Goal: Task Accomplishment & Management: Use online tool/utility

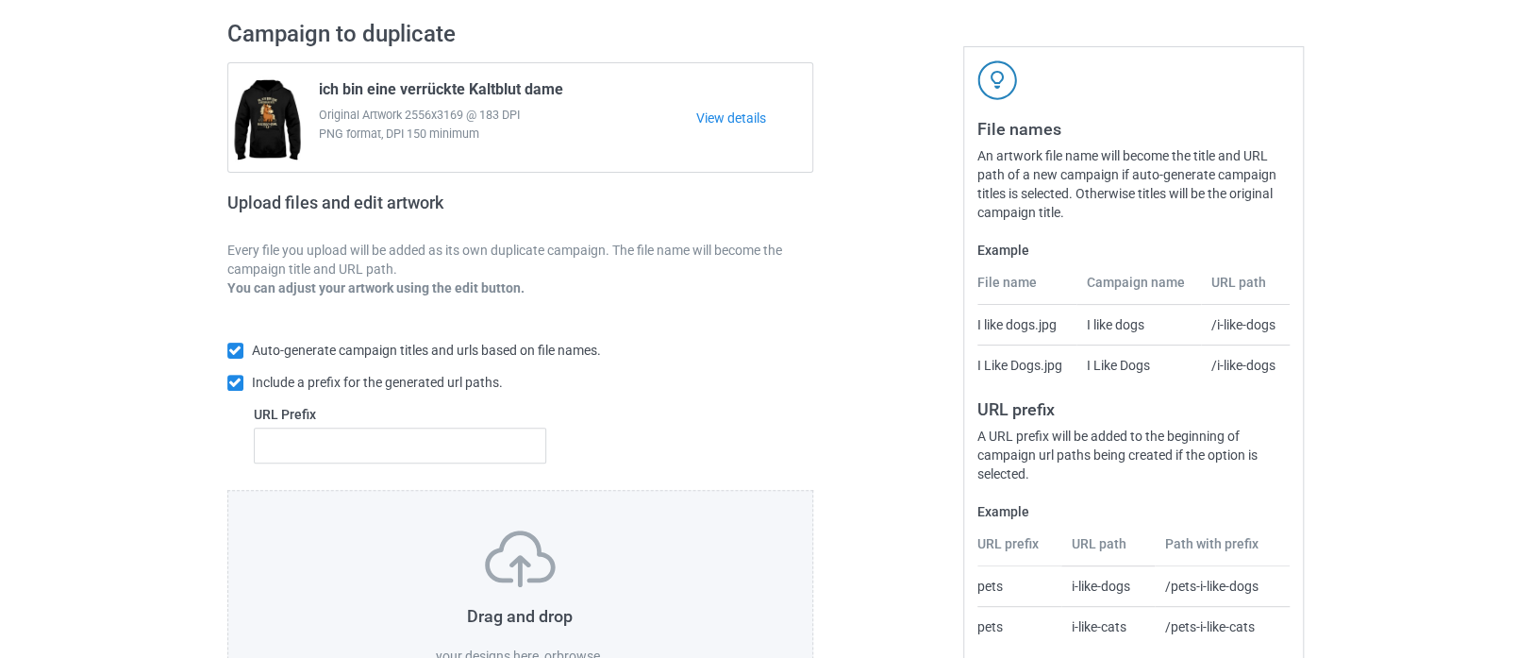
scroll to position [209, 0]
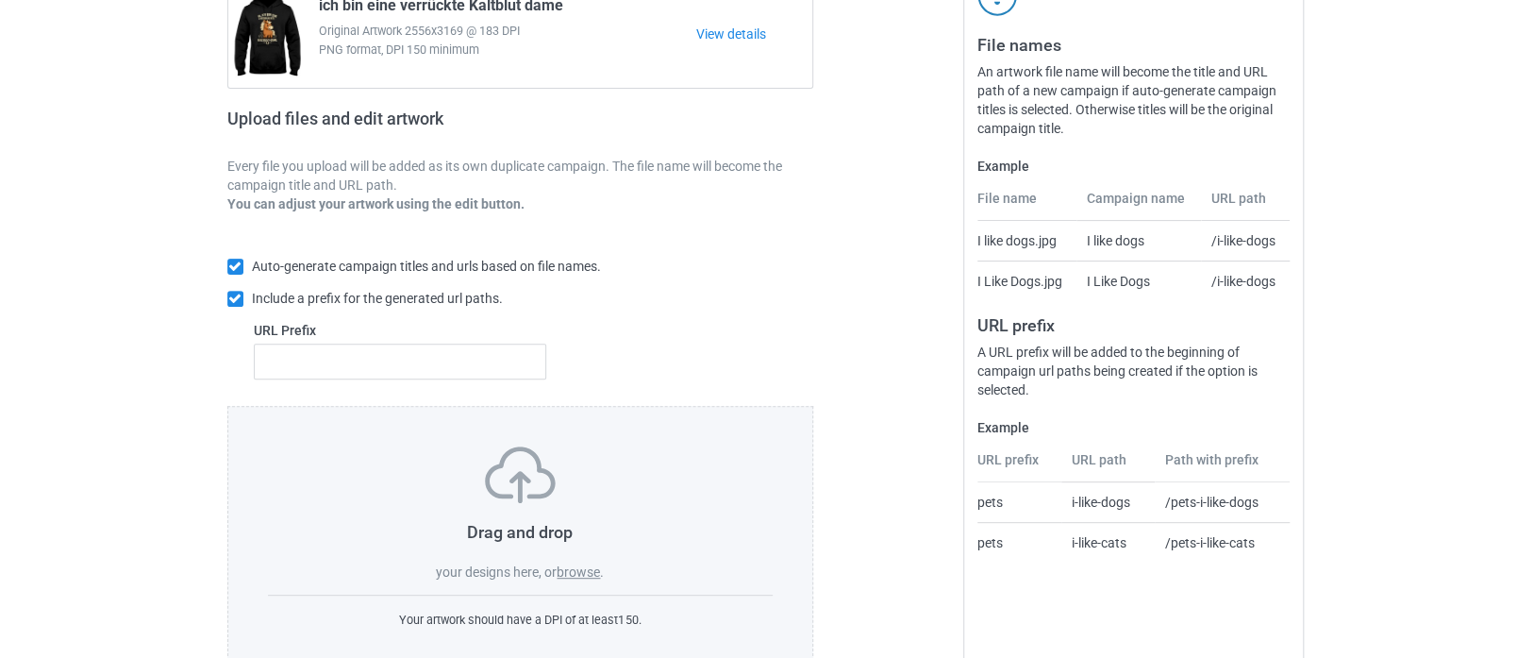
click at [581, 571] on label "browse" at bounding box center [578, 571] width 43 height 15
click at [0, 0] on input "browse" at bounding box center [0, 0] width 0 height 0
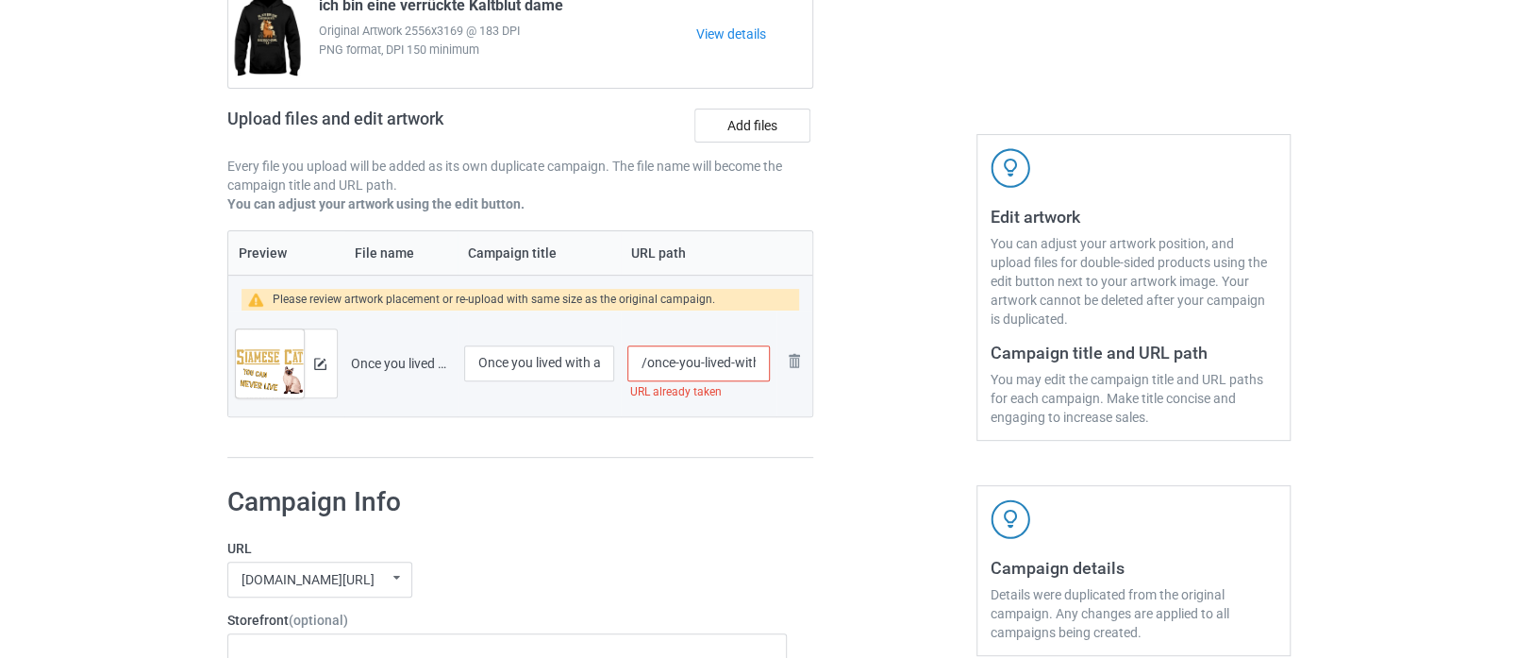
click at [756, 362] on input "/once-you-lived-with-a-siamese-cat" at bounding box center [698, 363] width 142 height 36
type input "/once-you-lived-with-a-siamese"
click at [323, 359] on img at bounding box center [320, 364] width 12 height 12
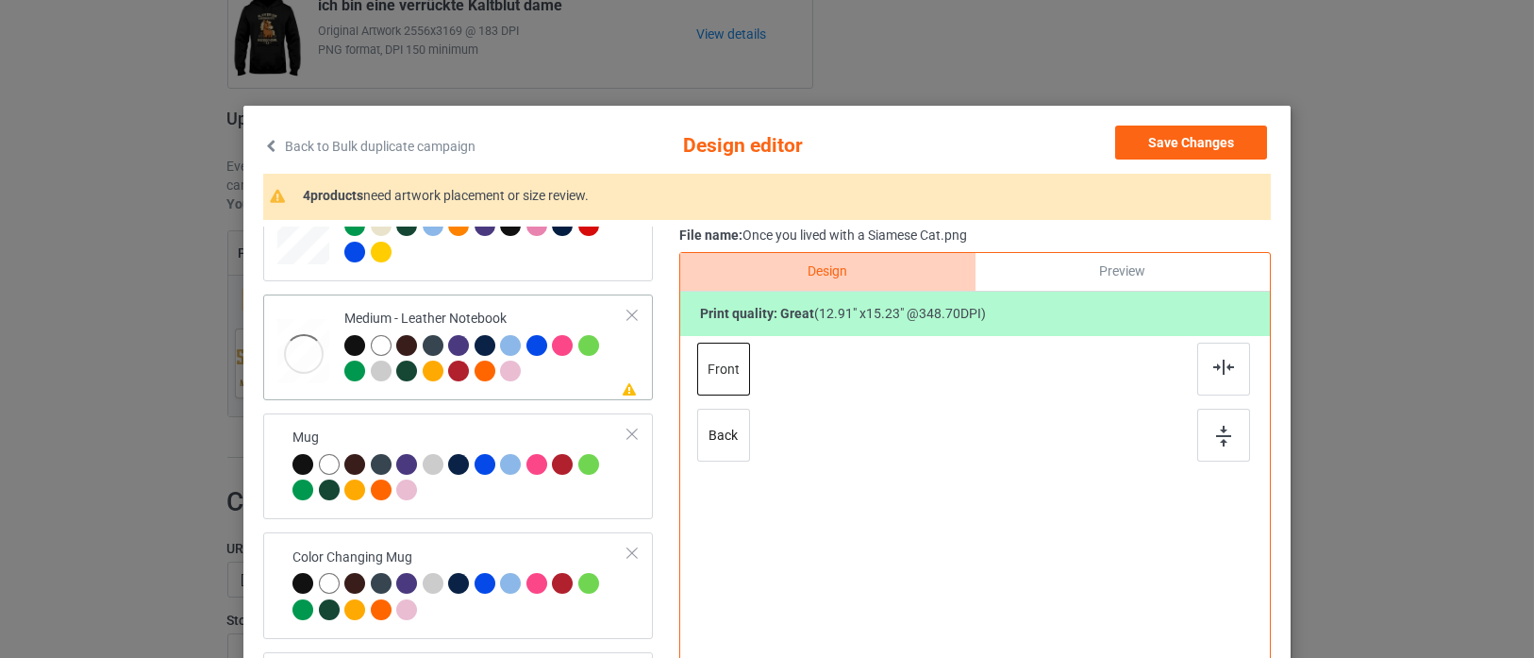
scroll to position [1152, 0]
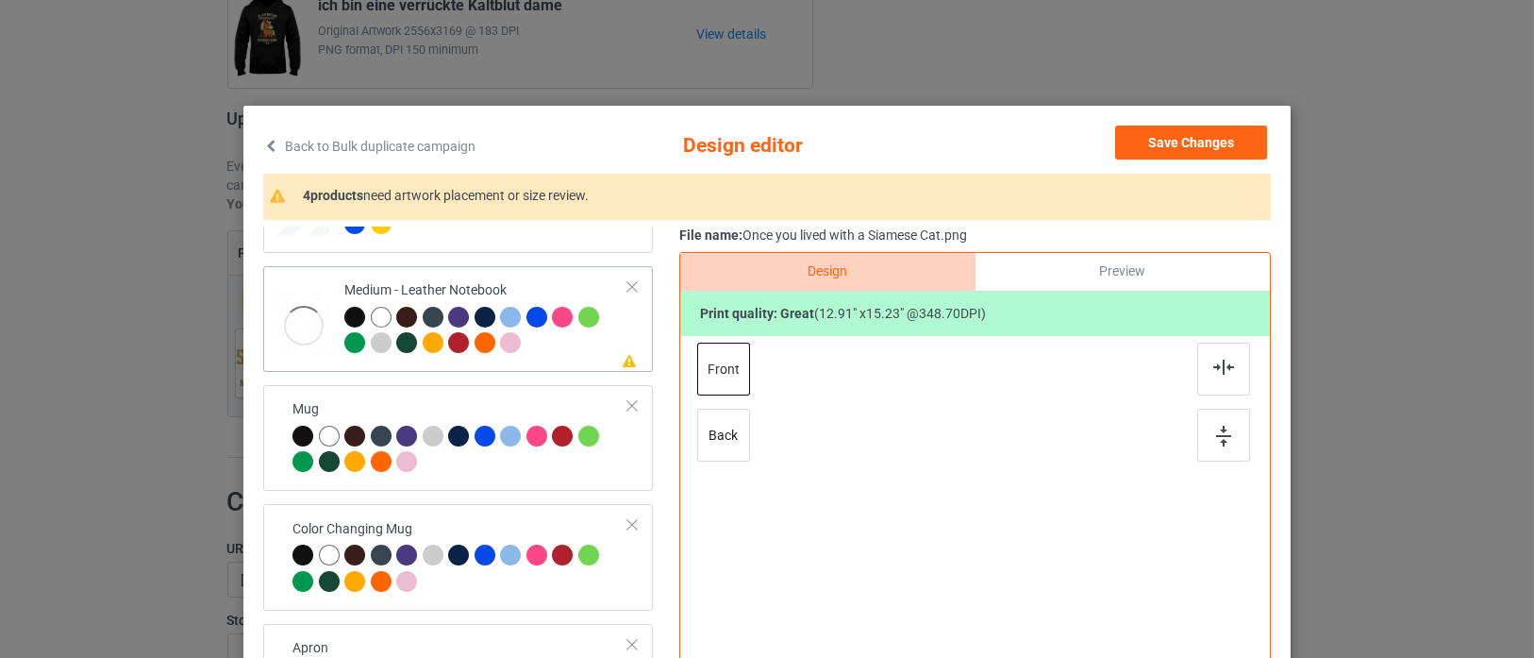
click at [526, 334] on div at bounding box center [486, 333] width 284 height 52
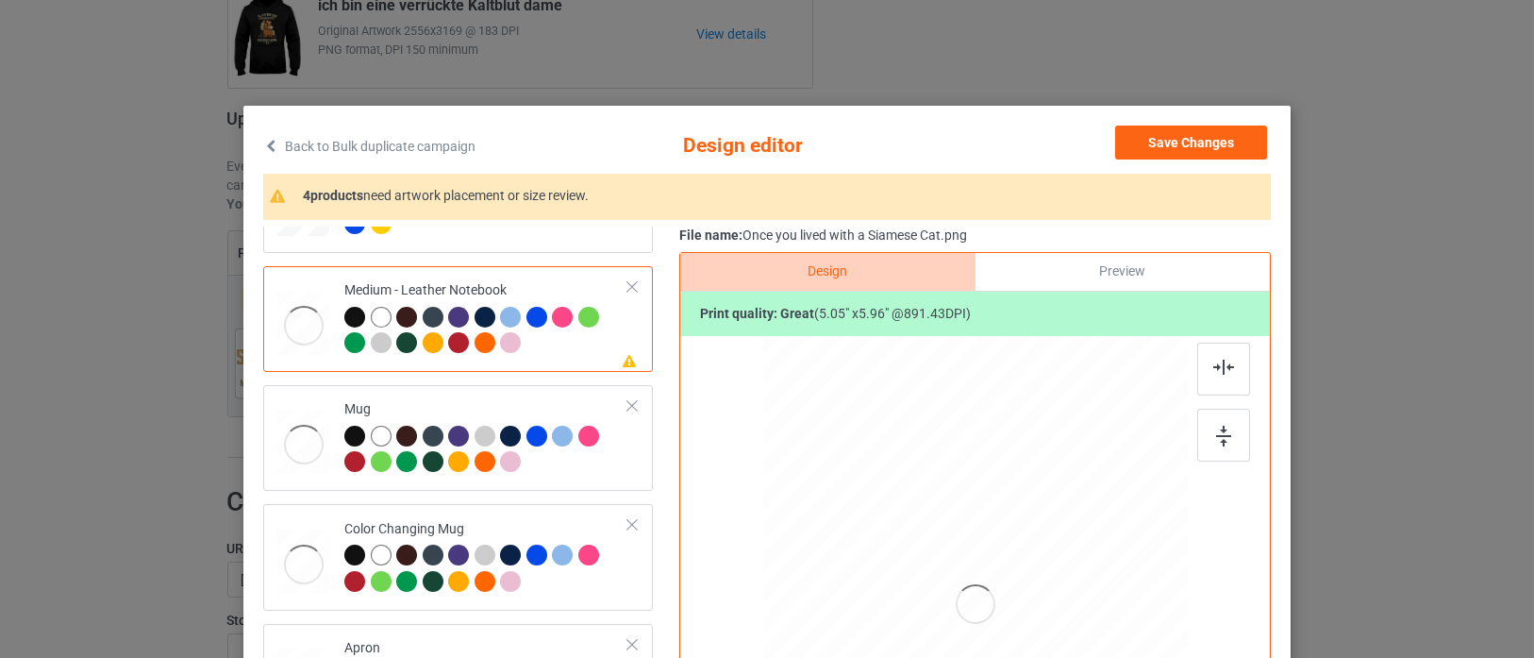
scroll to position [209, 0]
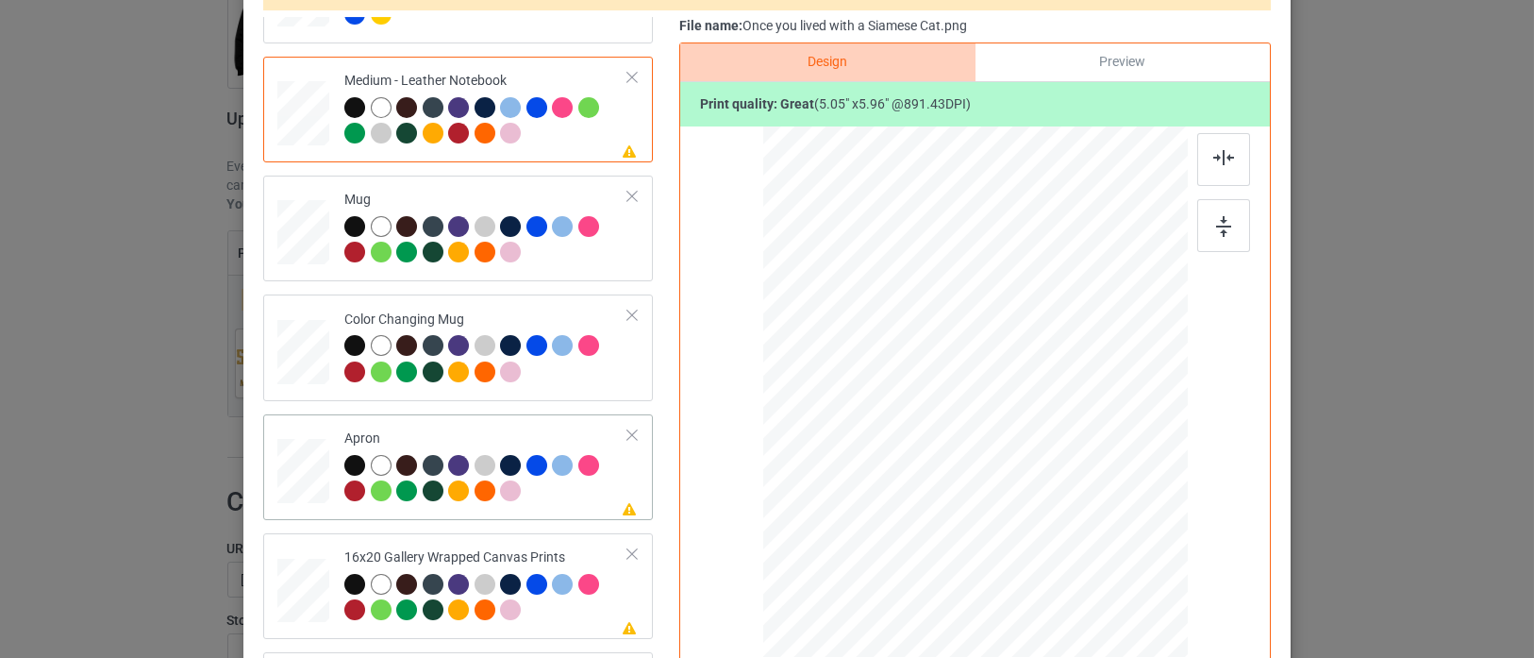
click at [571, 490] on div at bounding box center [486, 481] width 284 height 52
click at [1006, 466] on div at bounding box center [979, 448] width 255 height 301
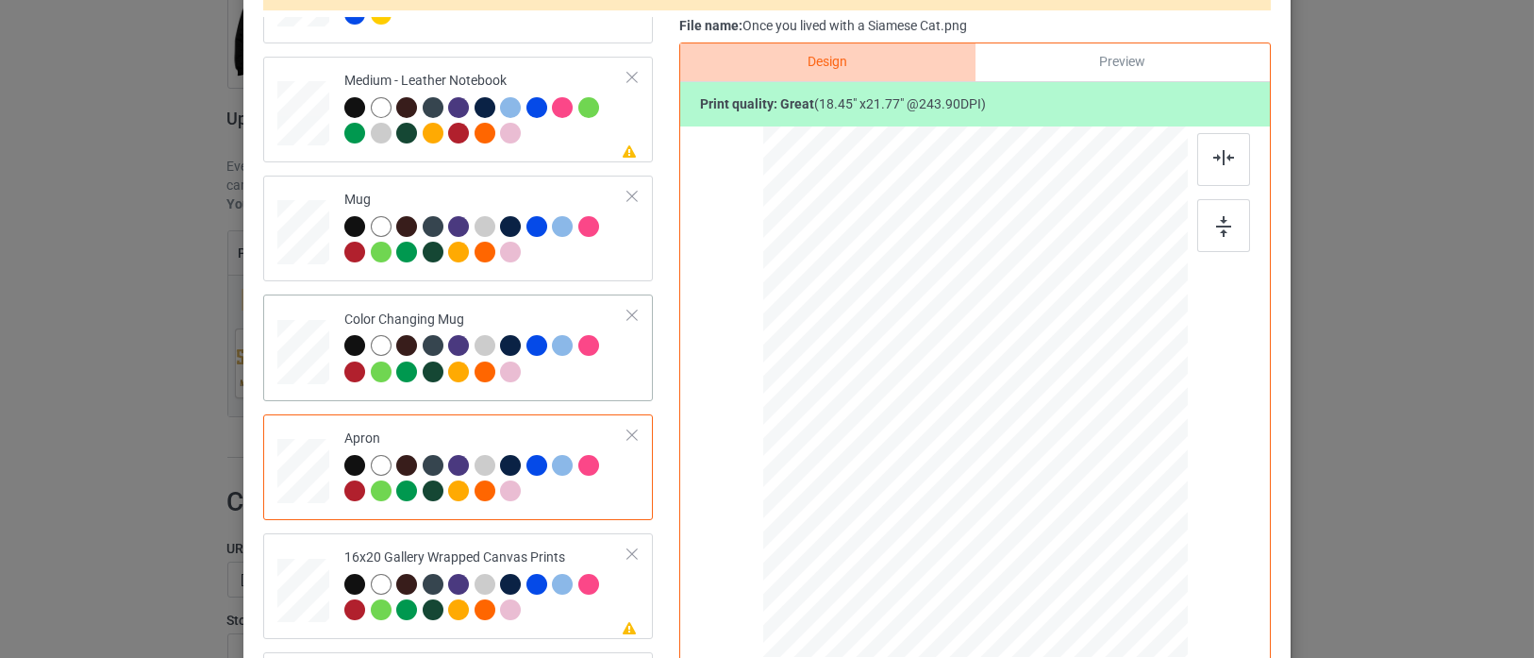
click at [587, 373] on div at bounding box center [486, 361] width 284 height 52
click at [587, 609] on div at bounding box center [486, 600] width 284 height 52
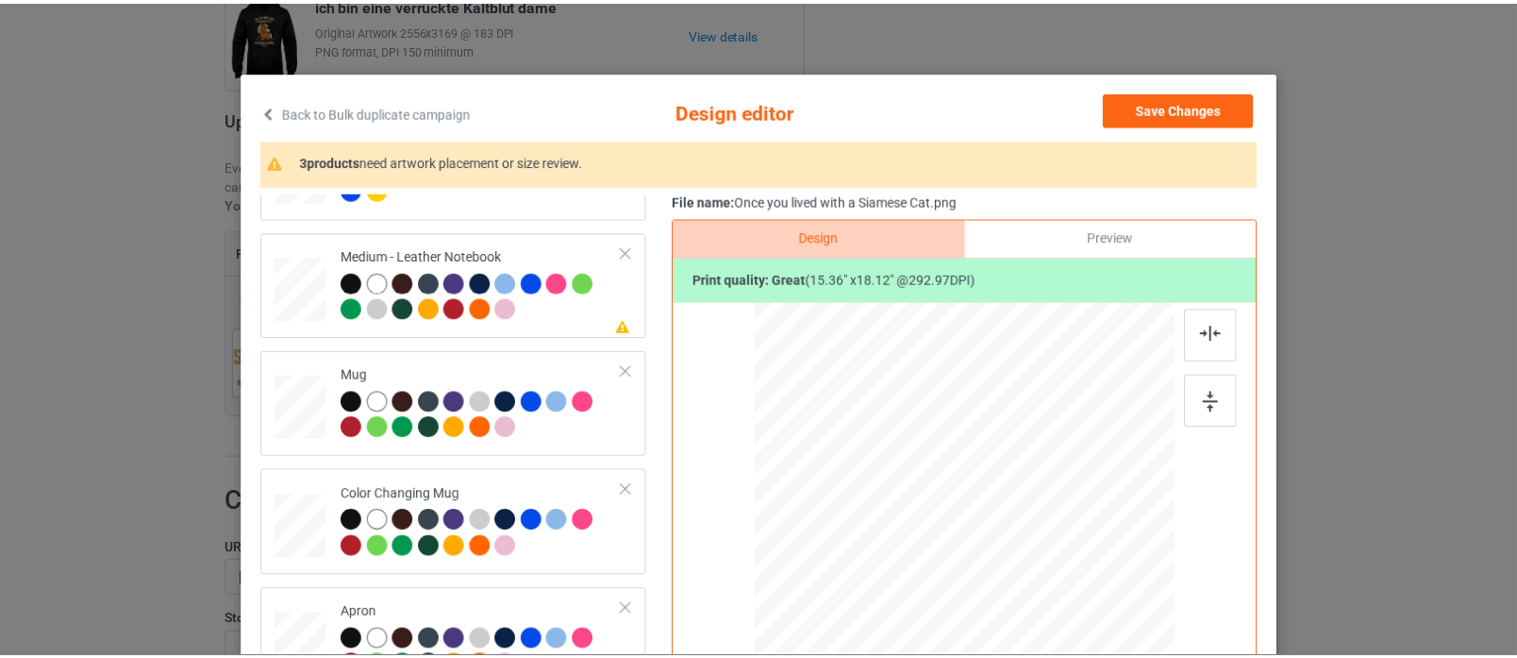
scroll to position [0, 0]
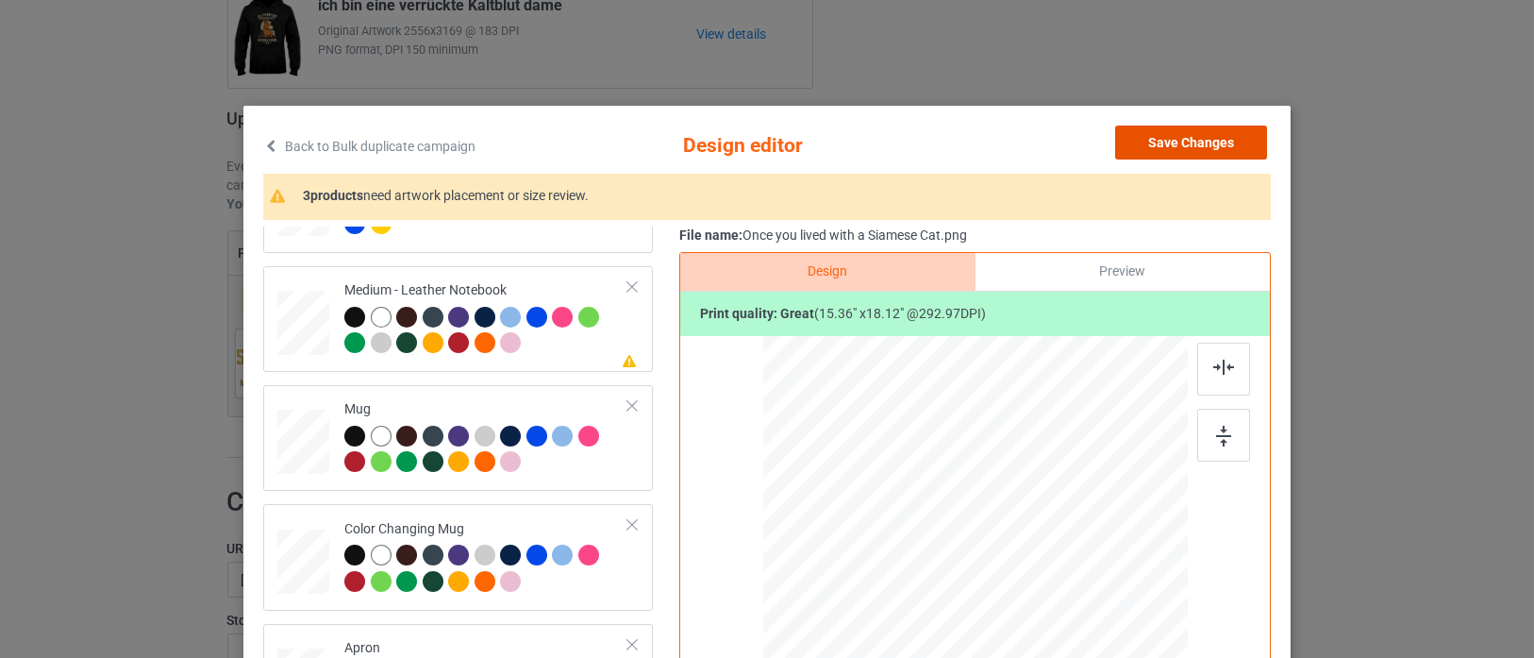
click at [1160, 153] on button "Save Changes" at bounding box center [1191, 142] width 152 height 34
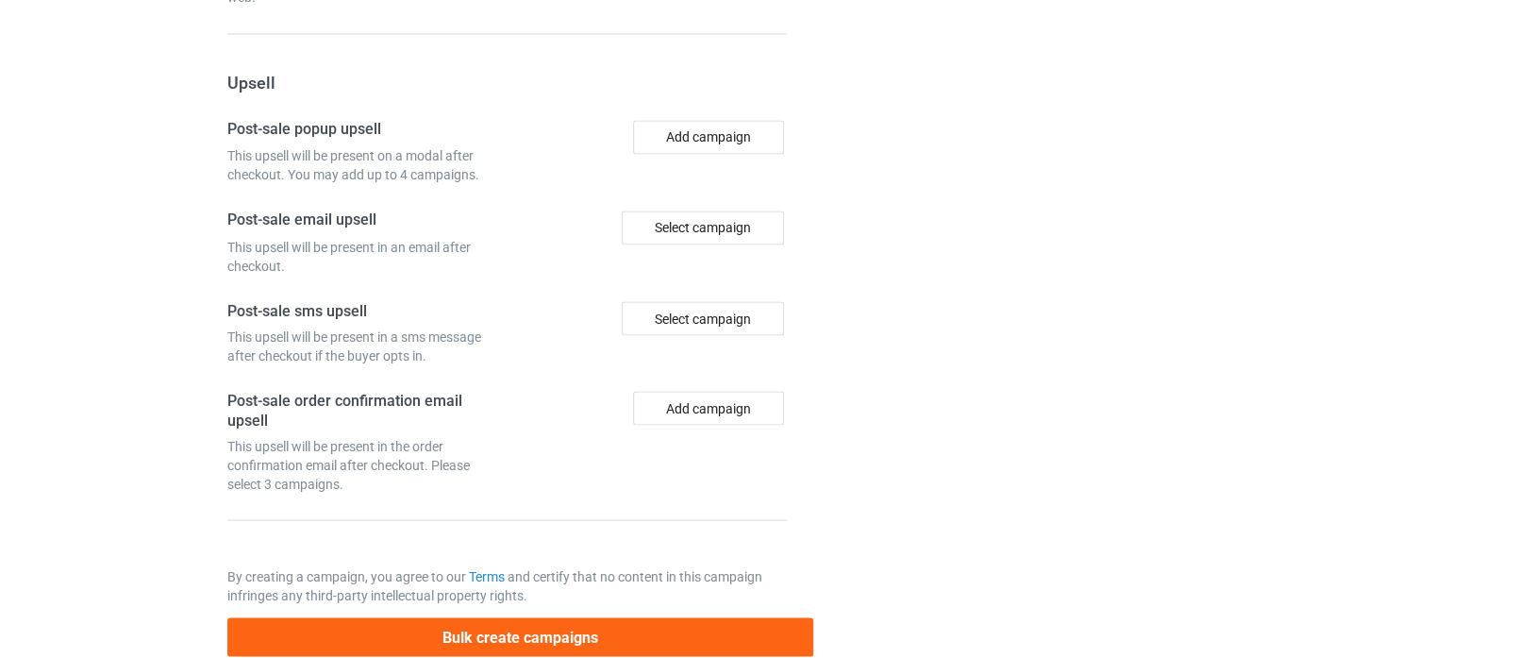
scroll to position [1763, 0]
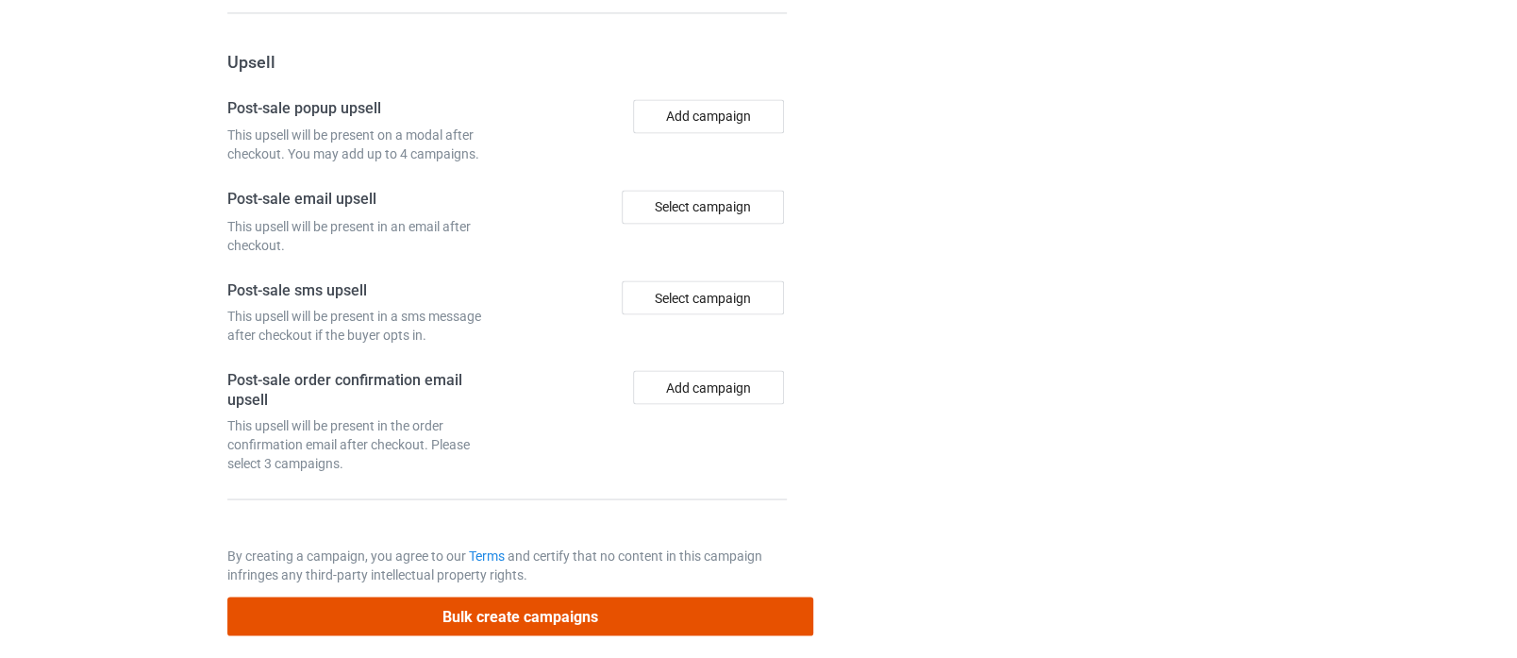
click at [578, 601] on button "Bulk create campaigns" at bounding box center [520, 615] width 587 height 39
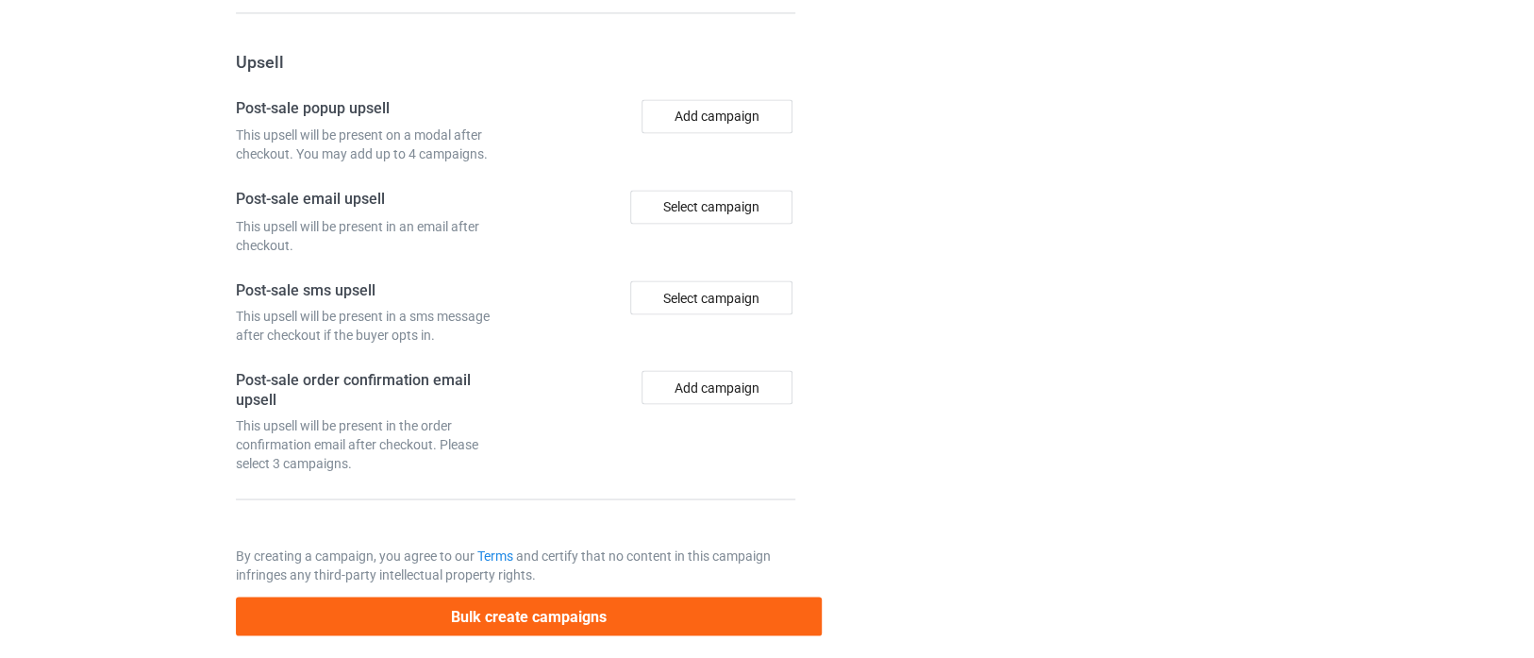
scroll to position [0, 0]
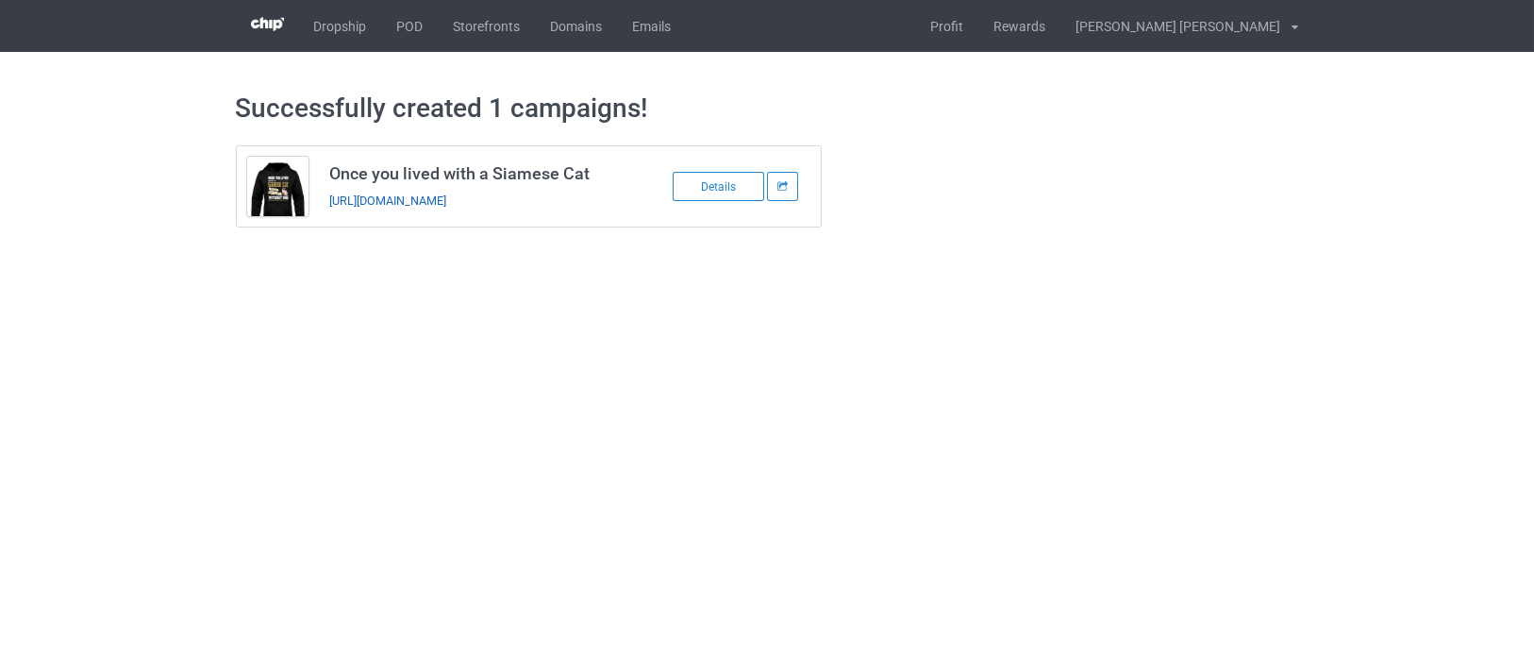
click at [446, 199] on link "https://www.teechip.com/once-you-lived-with-a-siamese" at bounding box center [387, 200] width 117 height 14
click at [410, 29] on link "POD" at bounding box center [410, 26] width 57 height 52
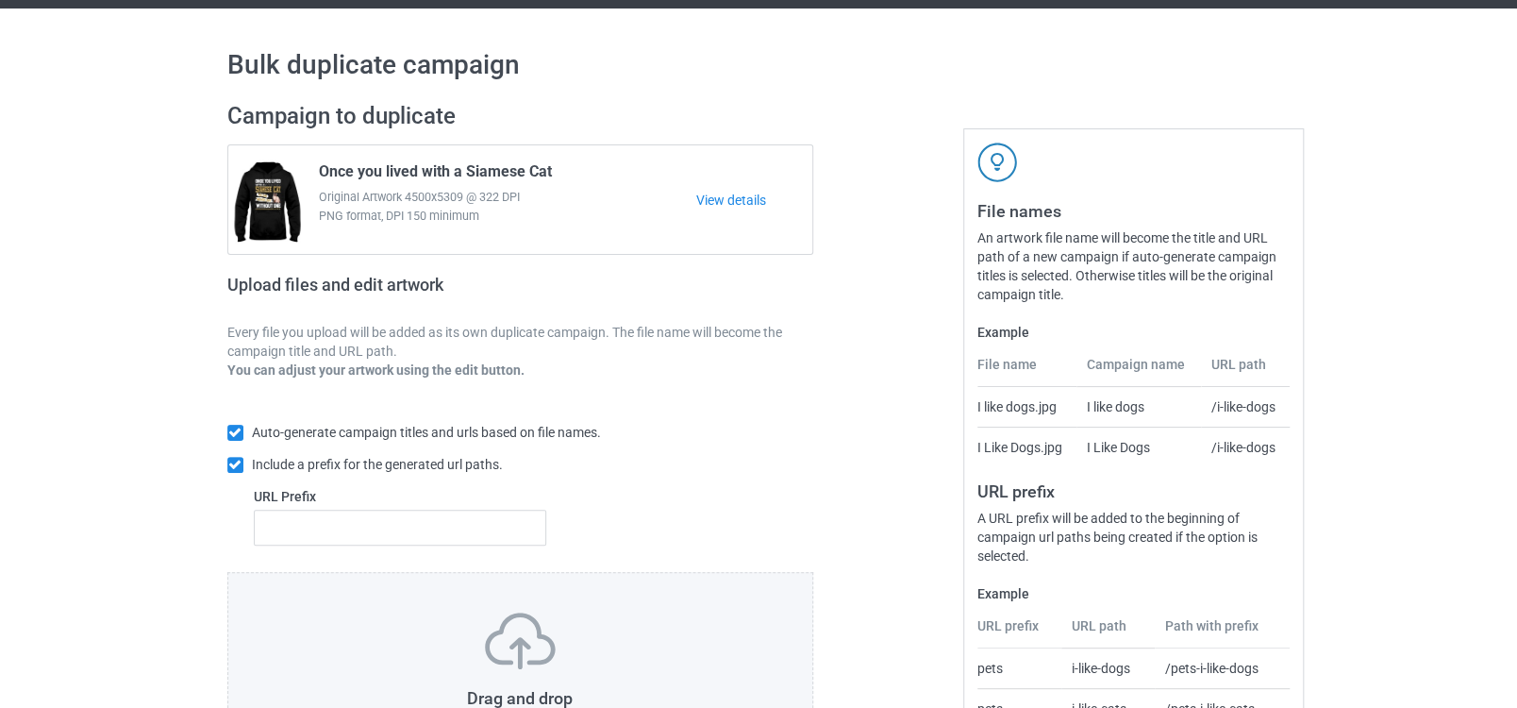
scroll to position [105, 0]
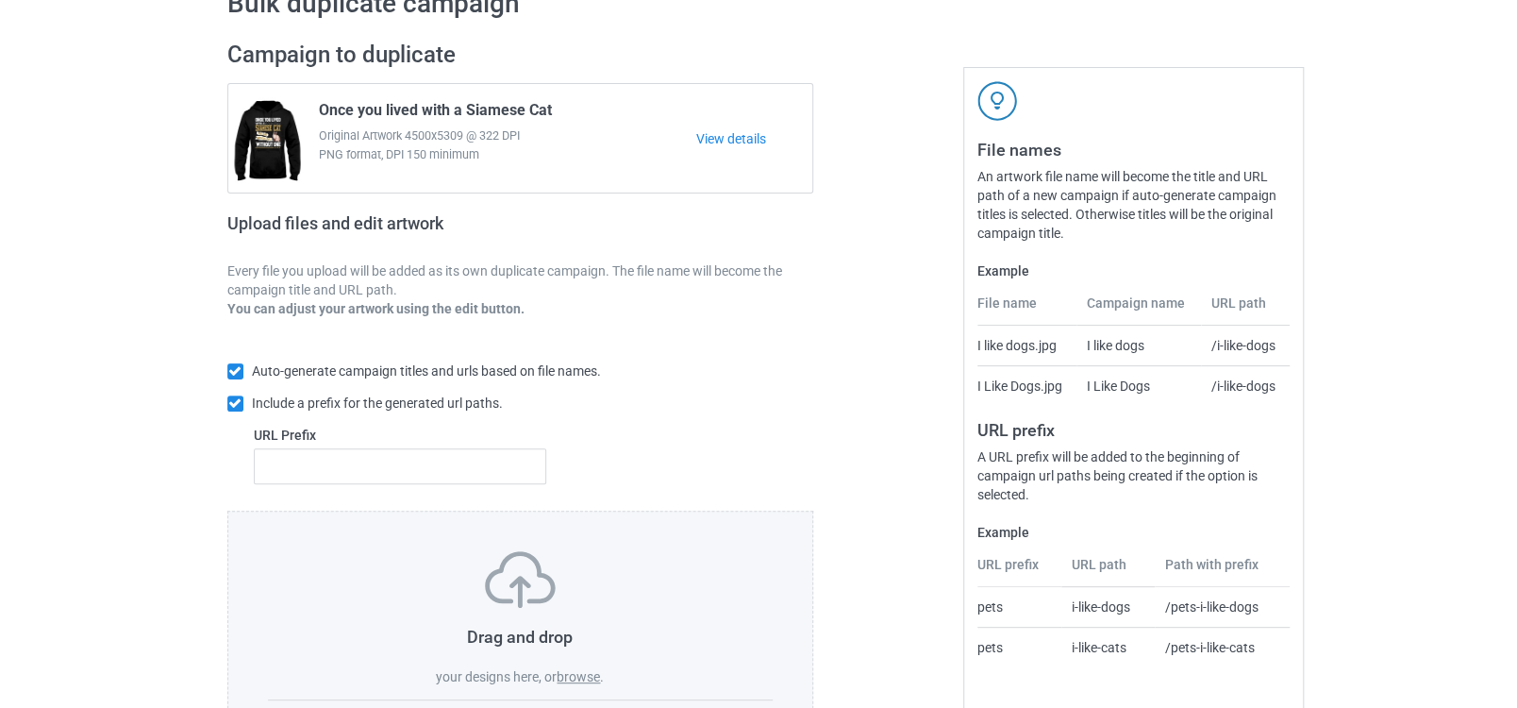
click at [574, 674] on label "browse" at bounding box center [578, 676] width 43 height 15
click at [0, 0] on input "browse" at bounding box center [0, 0] width 0 height 0
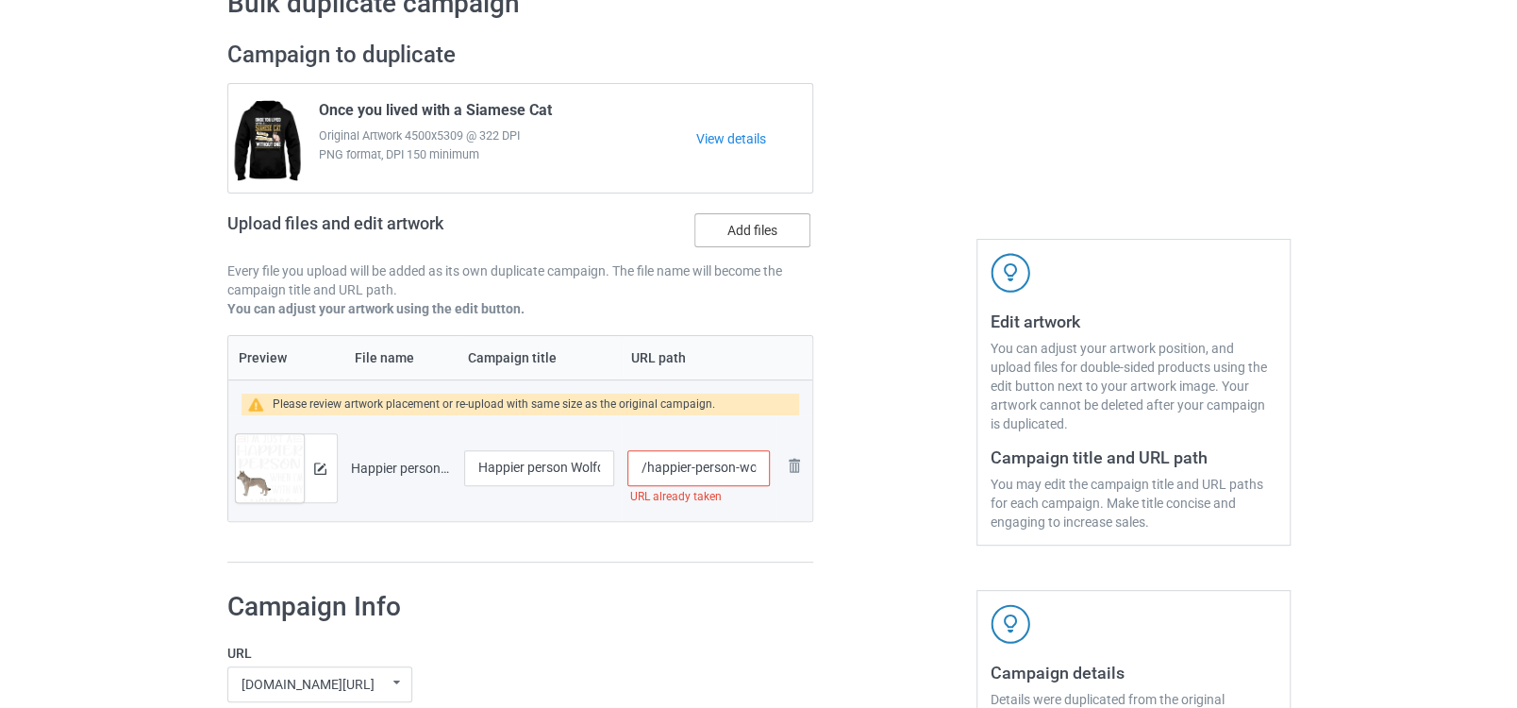
click at [740, 222] on label "Add files" at bounding box center [752, 230] width 116 height 34
click at [0, 0] on input "Add files" at bounding box center [0, 0] width 0 height 0
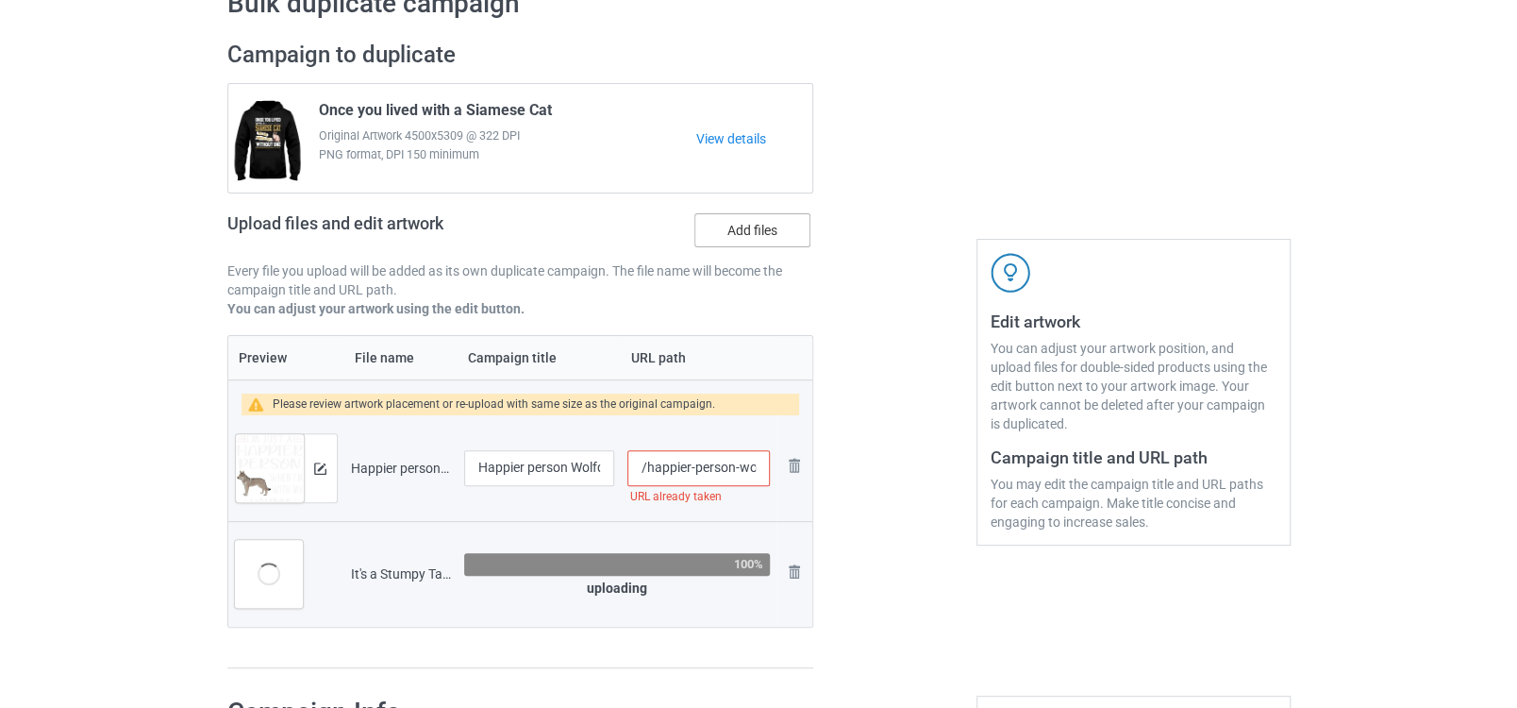
click at [728, 228] on label "Add files" at bounding box center [752, 230] width 116 height 34
click at [0, 0] on input "Add files" at bounding box center [0, 0] width 0 height 0
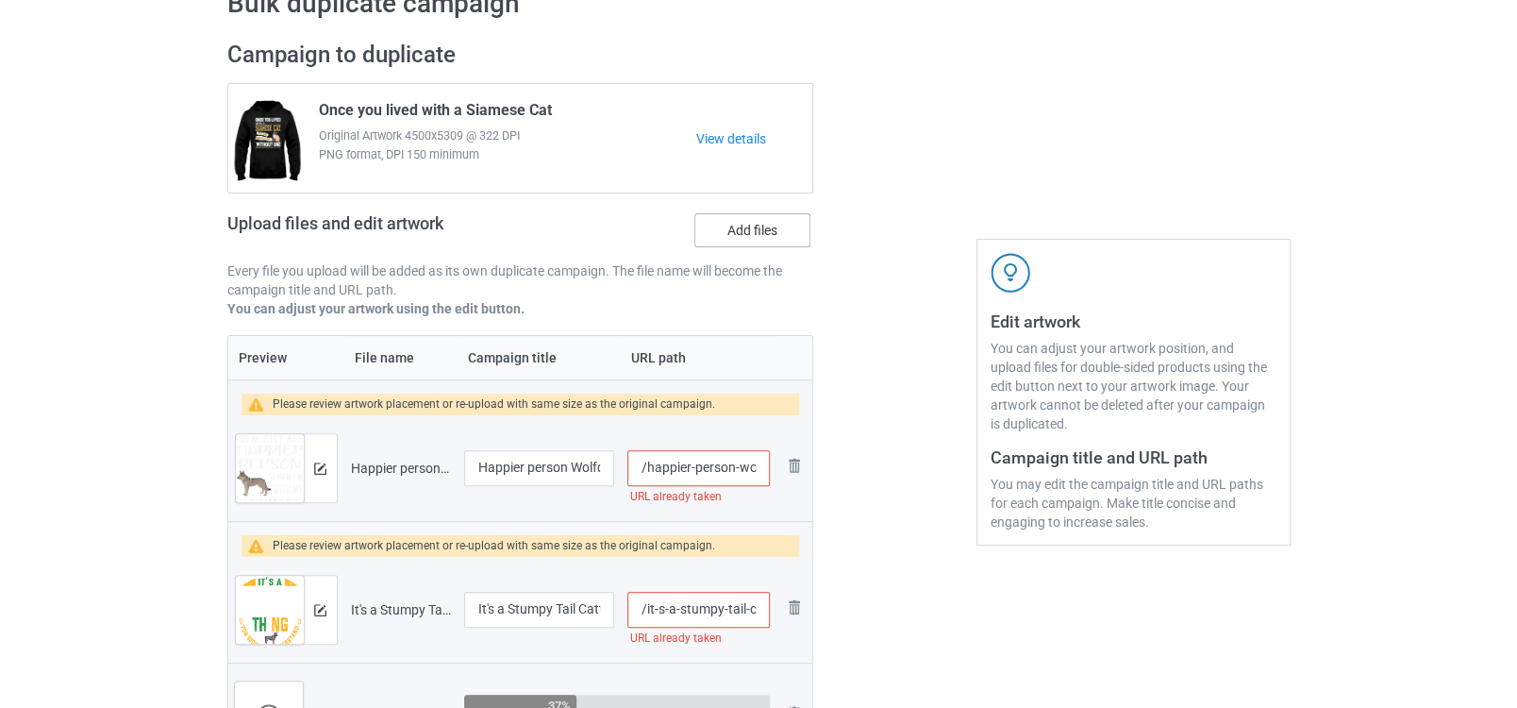
click at [761, 215] on label "Add files" at bounding box center [752, 230] width 116 height 34
click at [0, 0] on input "Add files" at bounding box center [0, 0] width 0 height 0
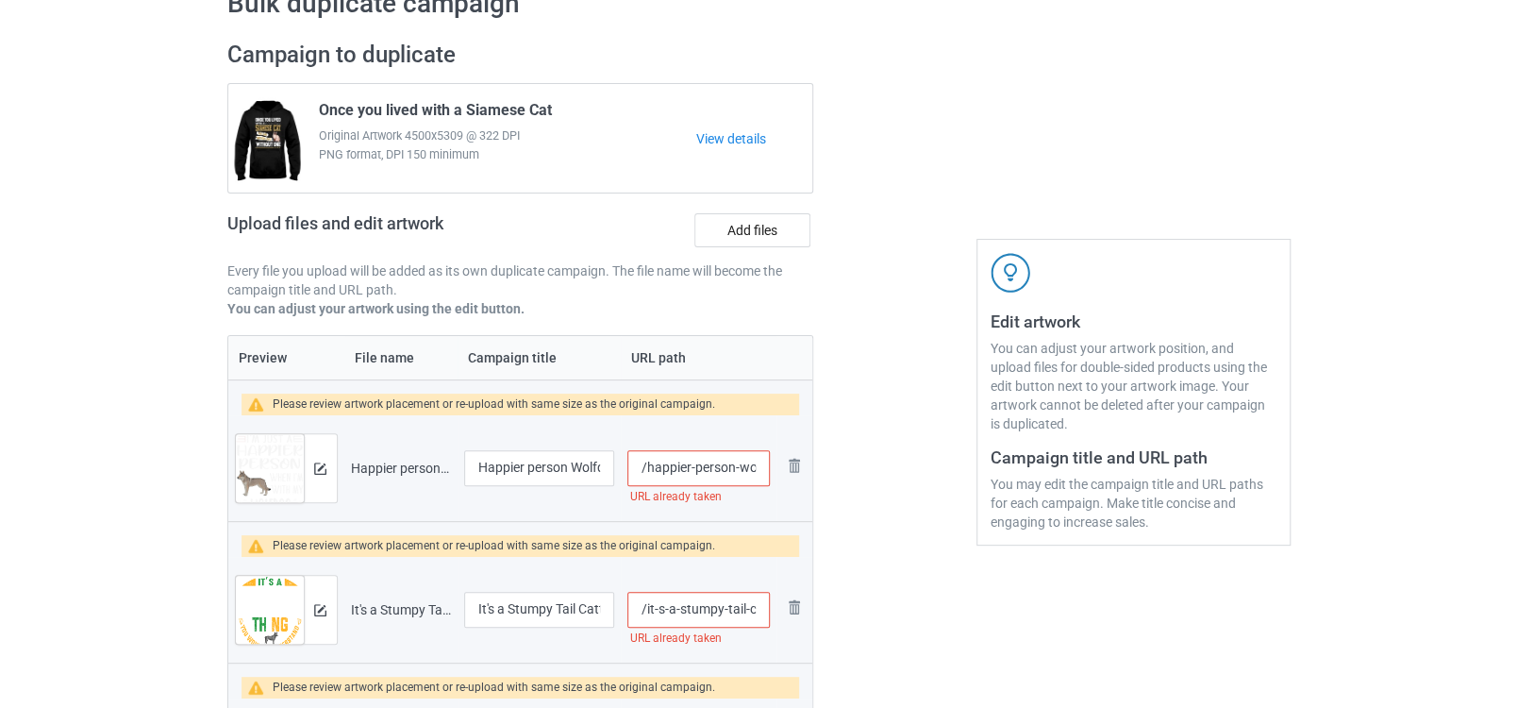
click at [732, 470] on input "/happier-person-wolfdog" at bounding box center [698, 468] width 142 height 36
type input "/happier-person-wolfdog-new"
click at [726, 599] on input "/it-s-a-stumpy-tail-cattle-dog-thing" at bounding box center [698, 610] width 142 height 36
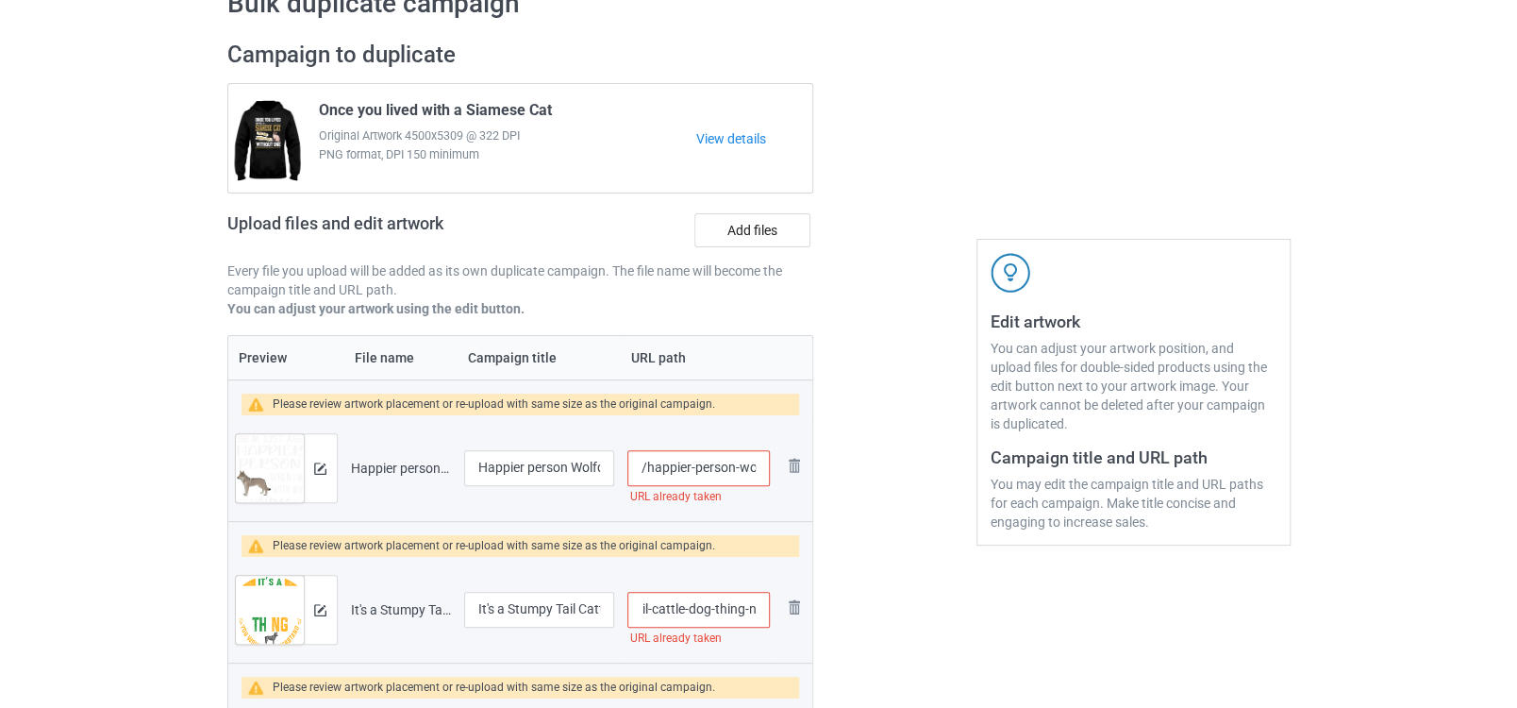
type input "/it-s-a-stumpy-tail-cattle-dog-thing-new"
type input "/happier-person-wolfdog"
type input "/it-s-a-stumpy-tail-cattle-dog-thing"
type input "/happier-person-wolfdog-new"
type input "/it-s-a-stumpy-tail-cattle-dog-thing-new"
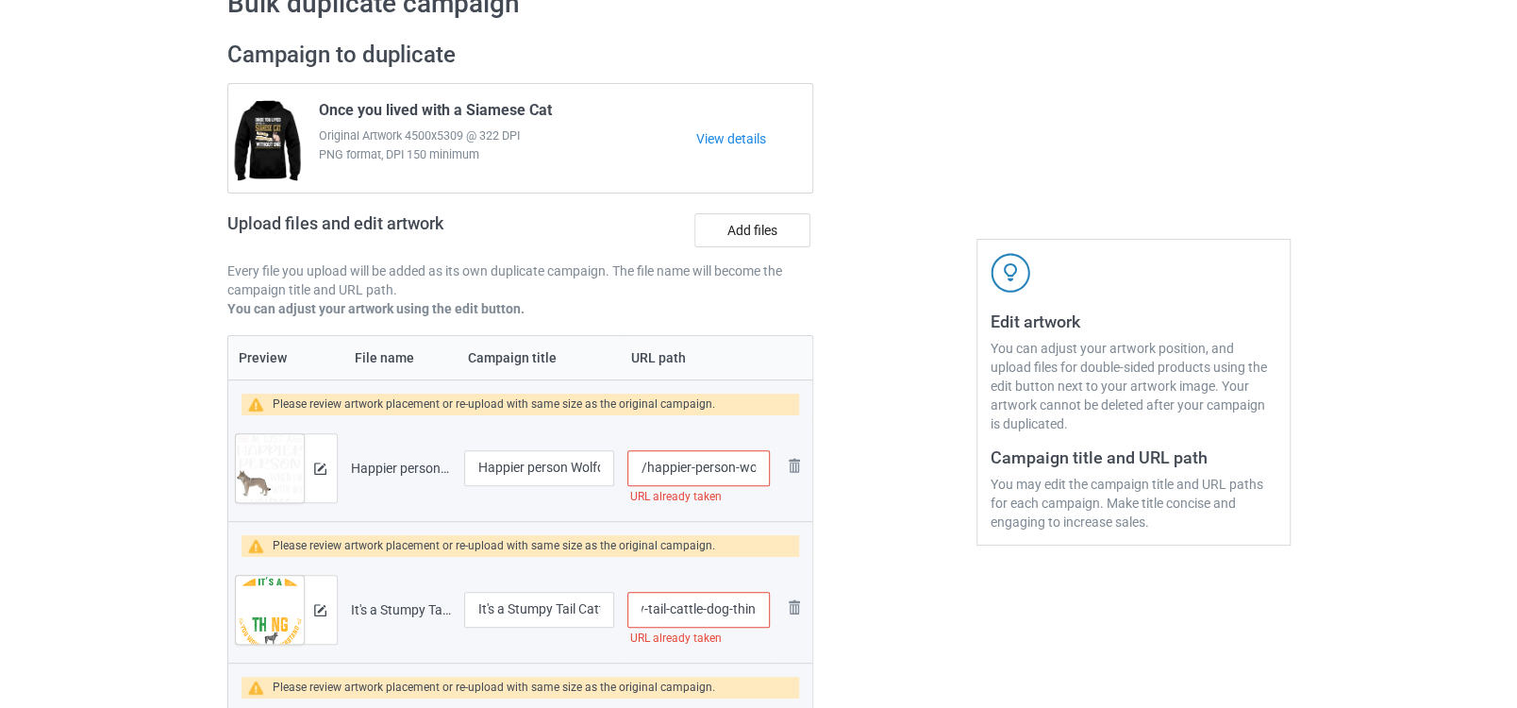
type input "/happier-person-wolfdog"
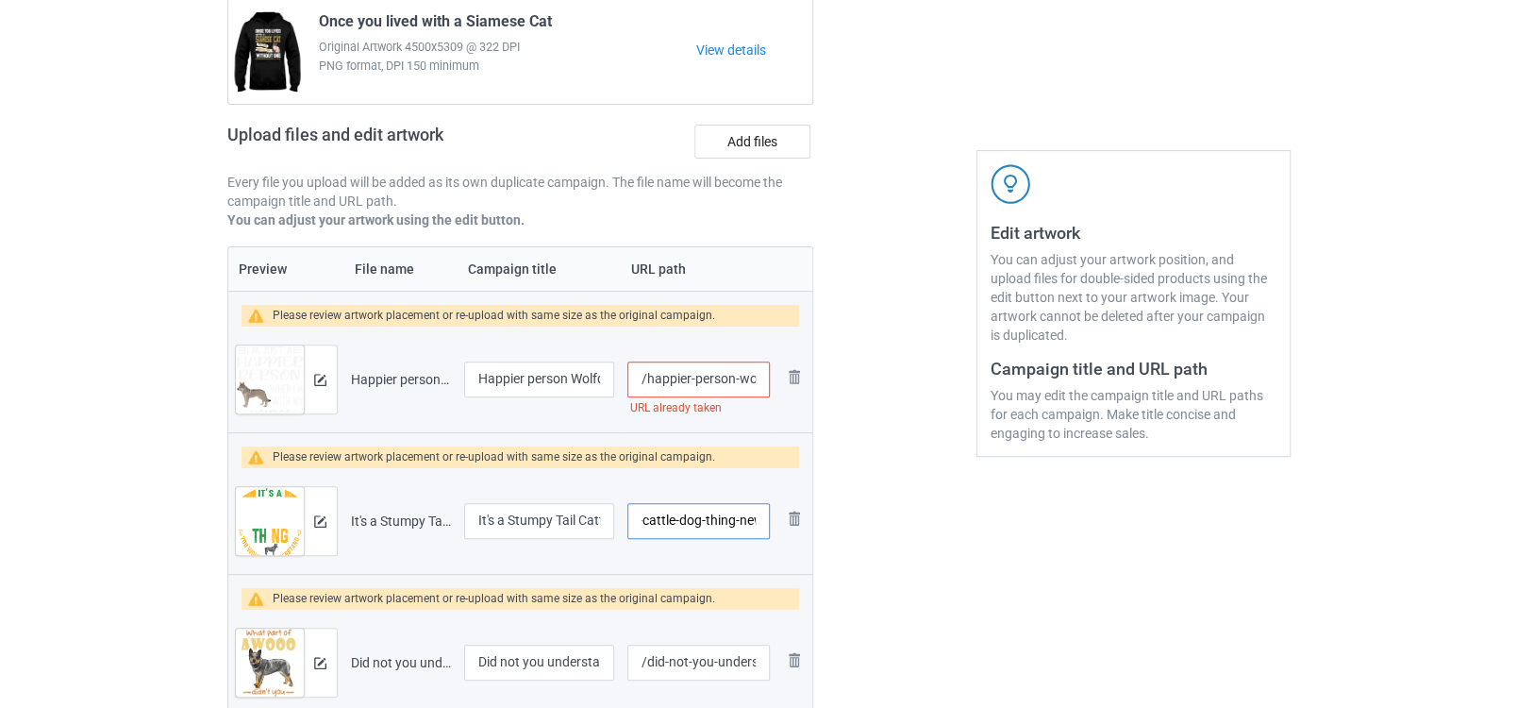
scroll to position [209, 0]
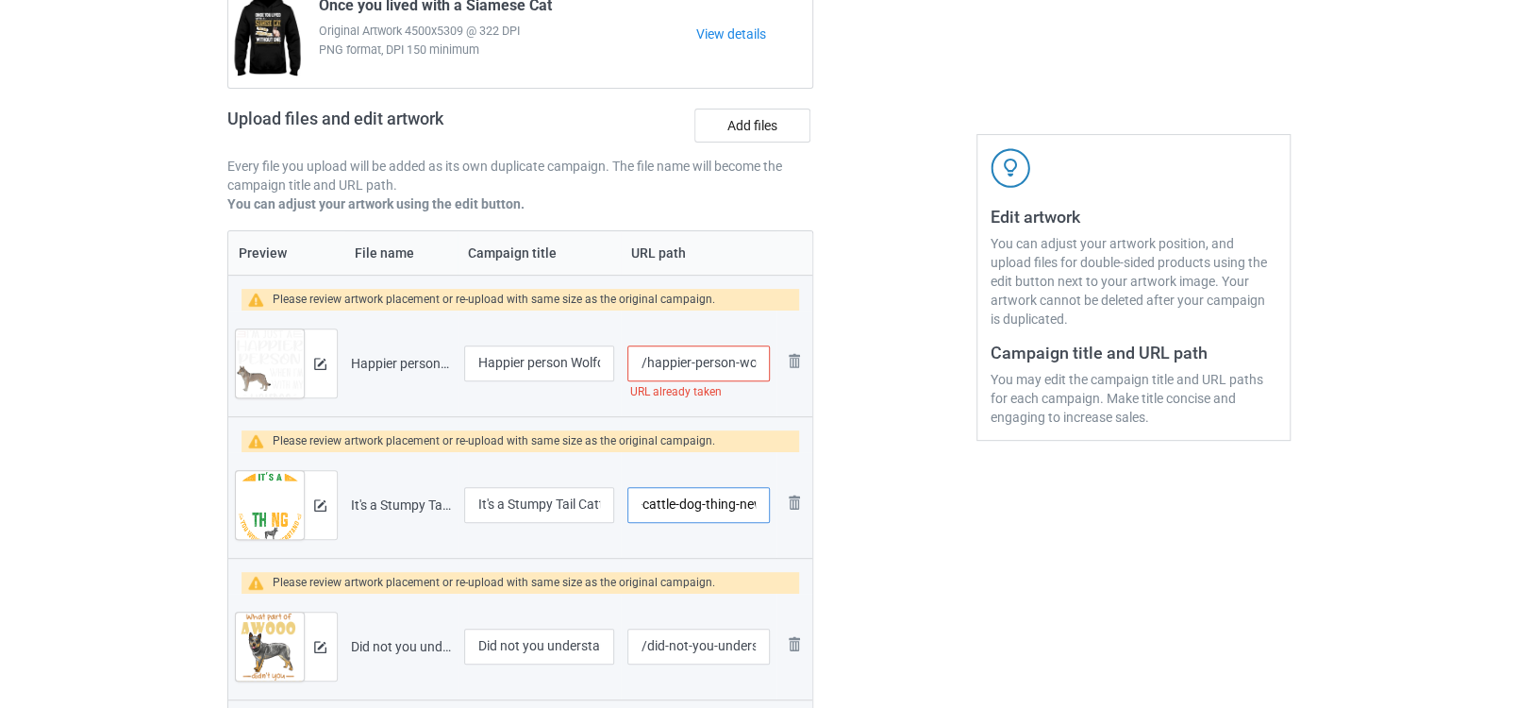
type input "/it-s-a-stumpy-tail-cattle-dog-thing-new"
click at [717, 368] on input "/happier-person-wolfdog" at bounding box center [698, 363] width 142 height 36
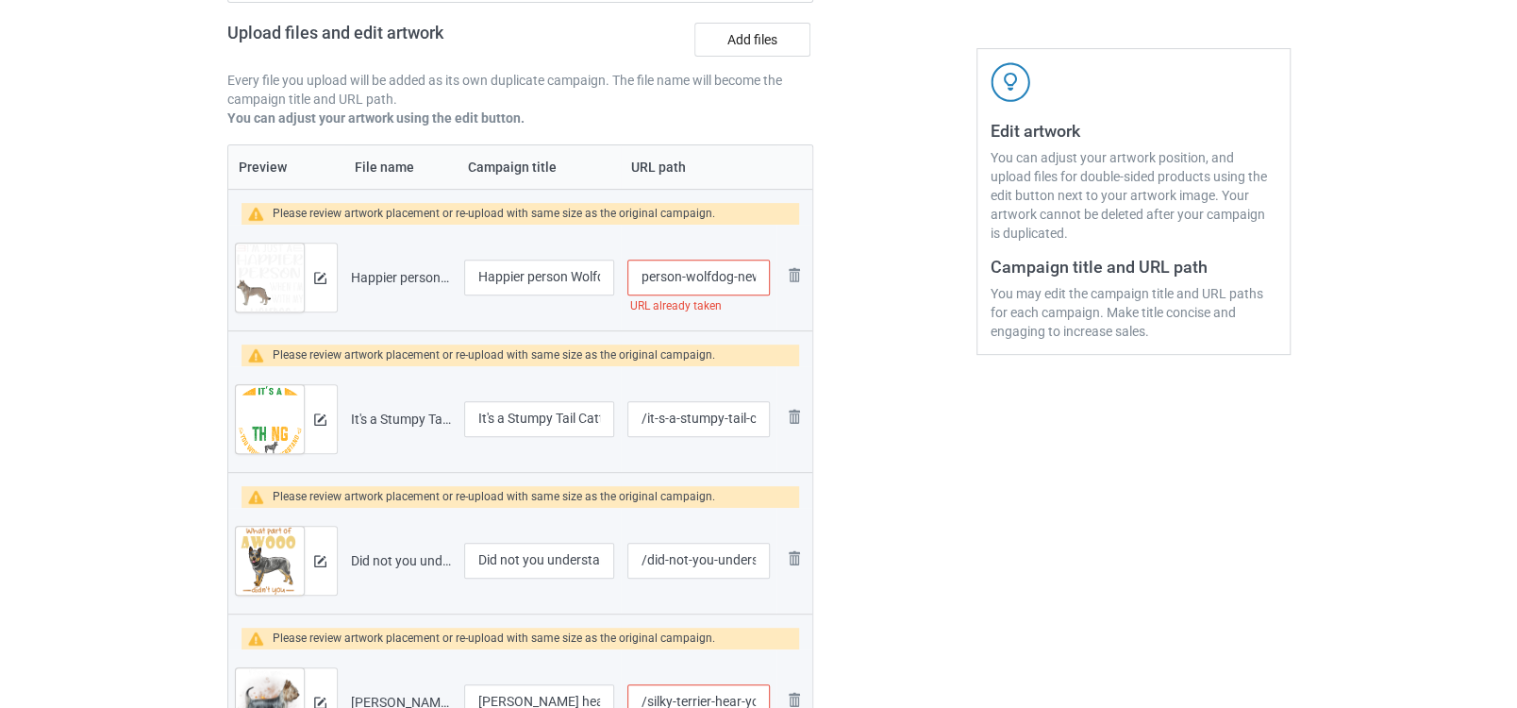
scroll to position [419, 0]
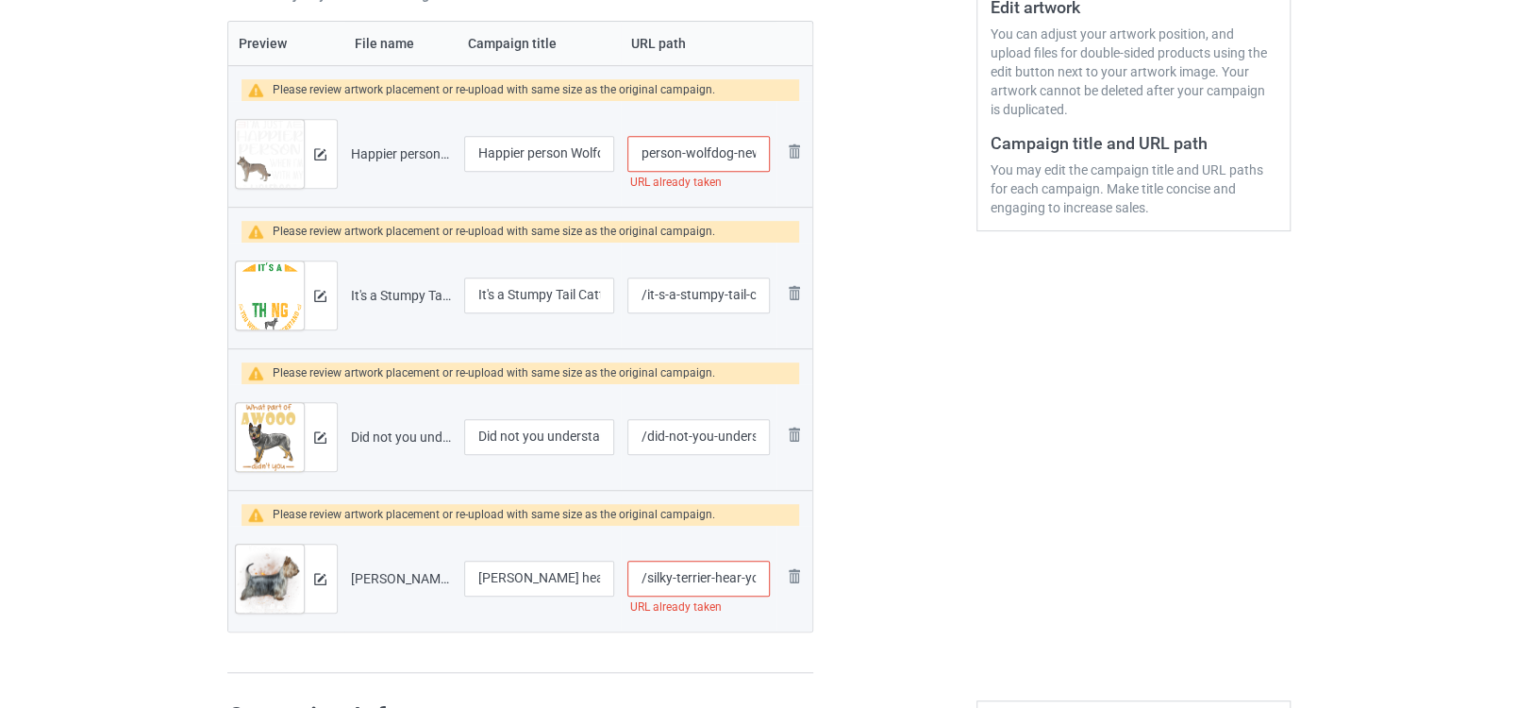
type input "/happier-person-wolfdog-new"
click at [703, 571] on input "/silky-terrier-hear-you" at bounding box center [698, 578] width 142 height 36
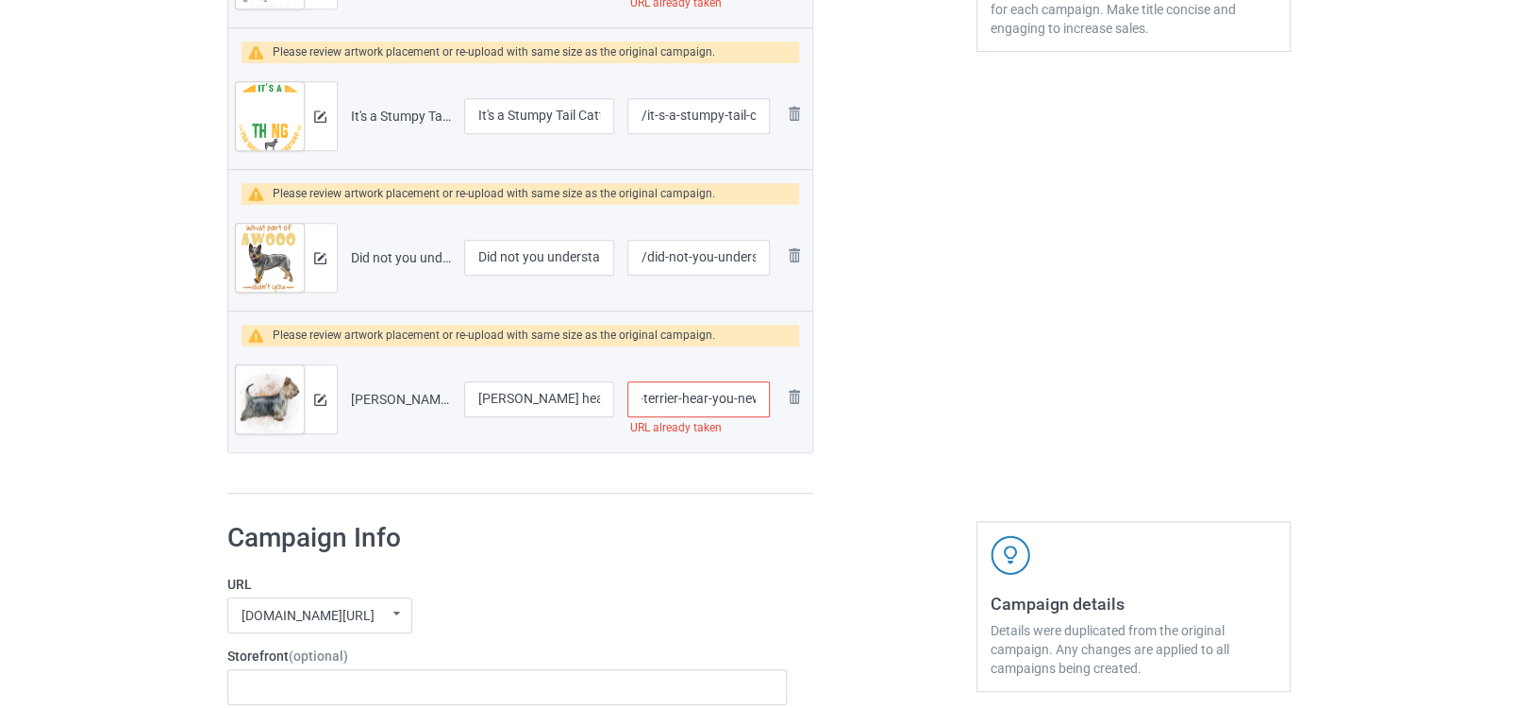
scroll to position [628, 0]
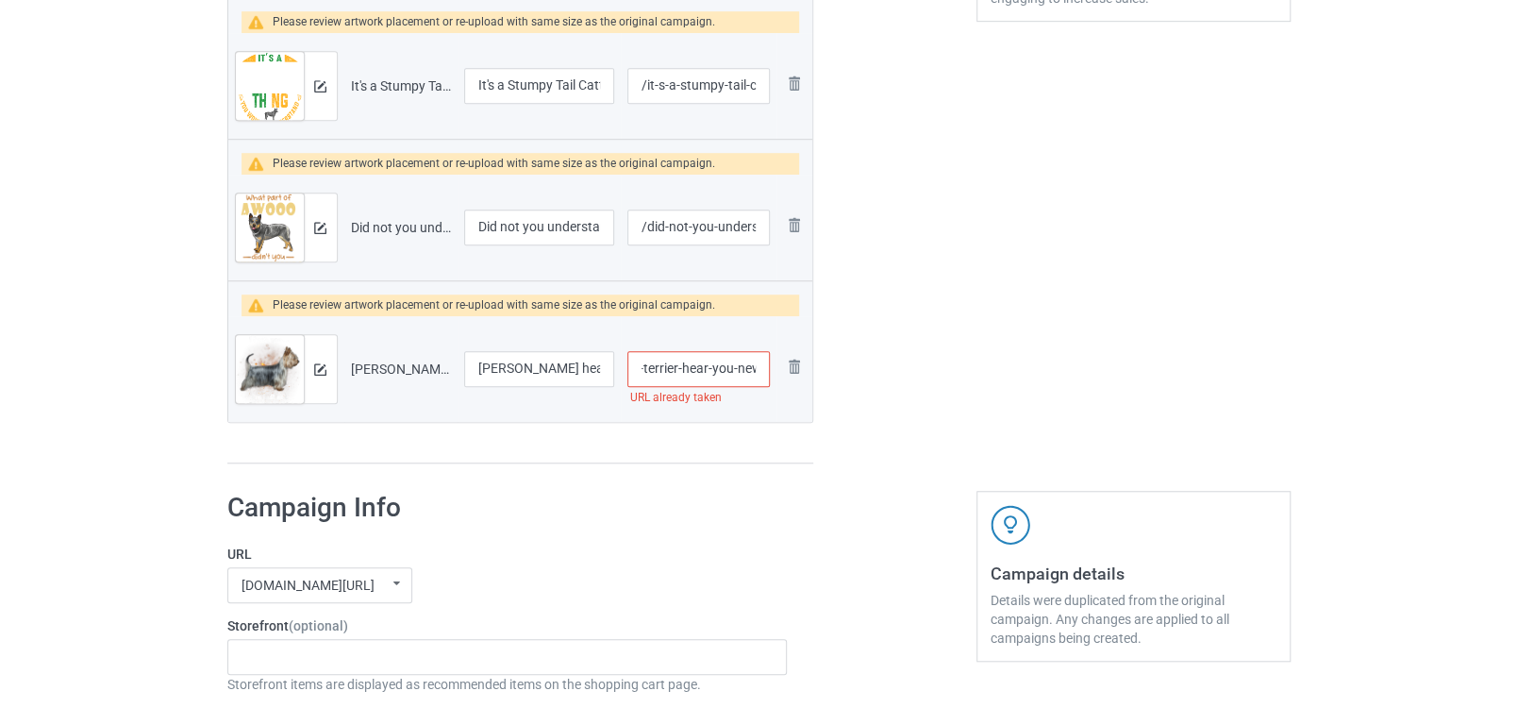
type input "/silky-terrier-hear-you-new"
click at [733, 435] on div "Preview File name Campaign title URL path Please review artwork placement or re…" at bounding box center [520, 137] width 587 height 653
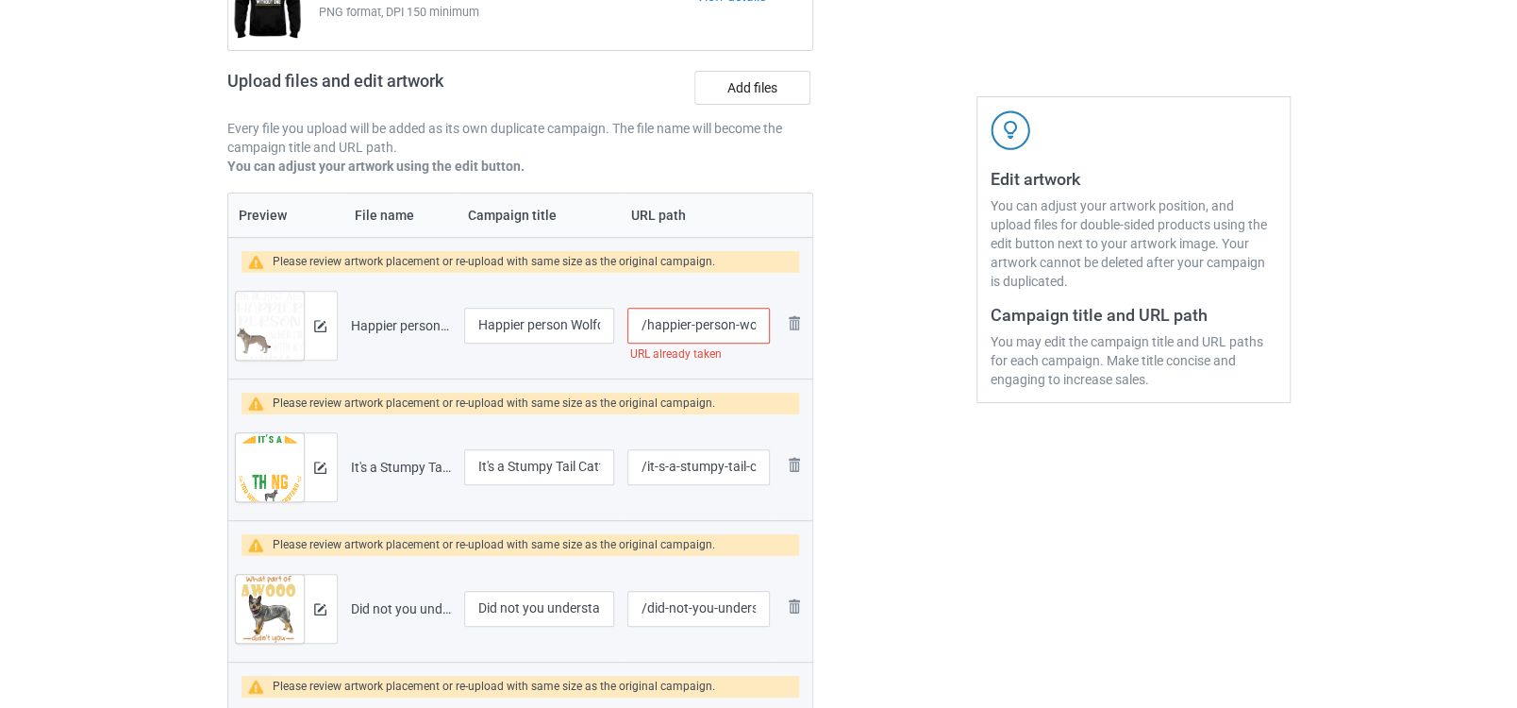
scroll to position [524, 0]
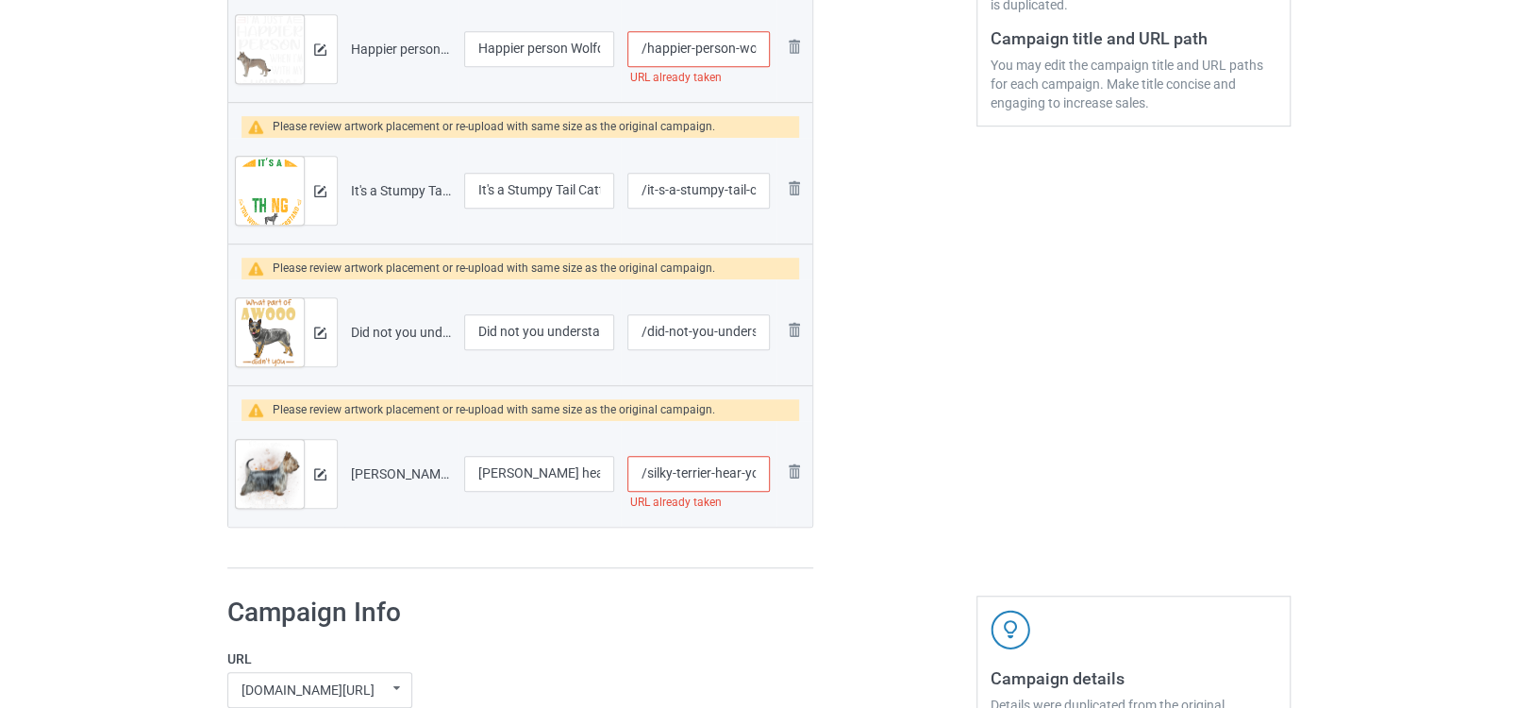
click at [709, 56] on input "/happier-person-wolfdog-new" at bounding box center [698, 49] width 142 height 36
type input "/happier-person-wolfdog-1"
click at [746, 460] on input "/silky-terrier-hear-you-new" at bounding box center [698, 474] width 142 height 36
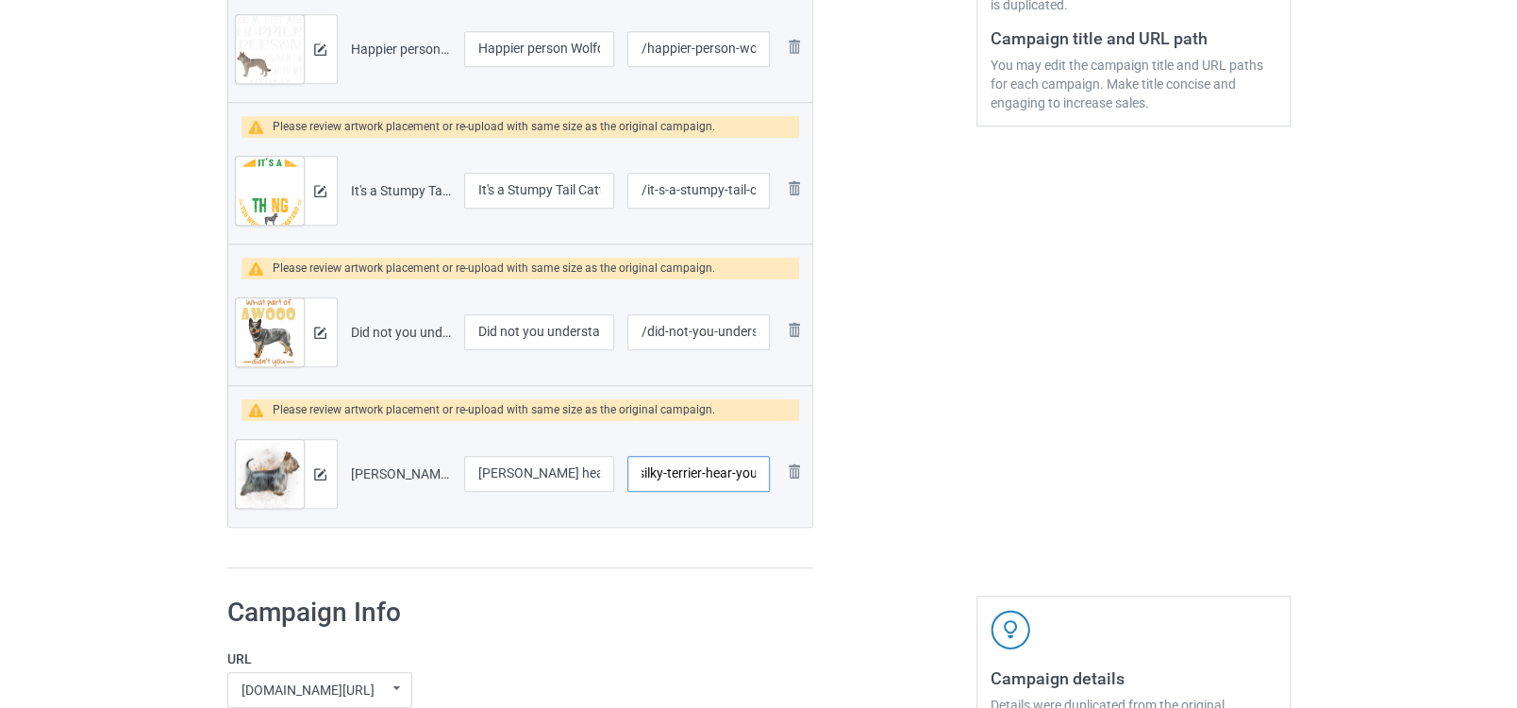
type input "/silky-terrier-hear-you-1"
click at [743, 507] on td "/silky-terrier-hear-you-1" at bounding box center [698, 474] width 155 height 106
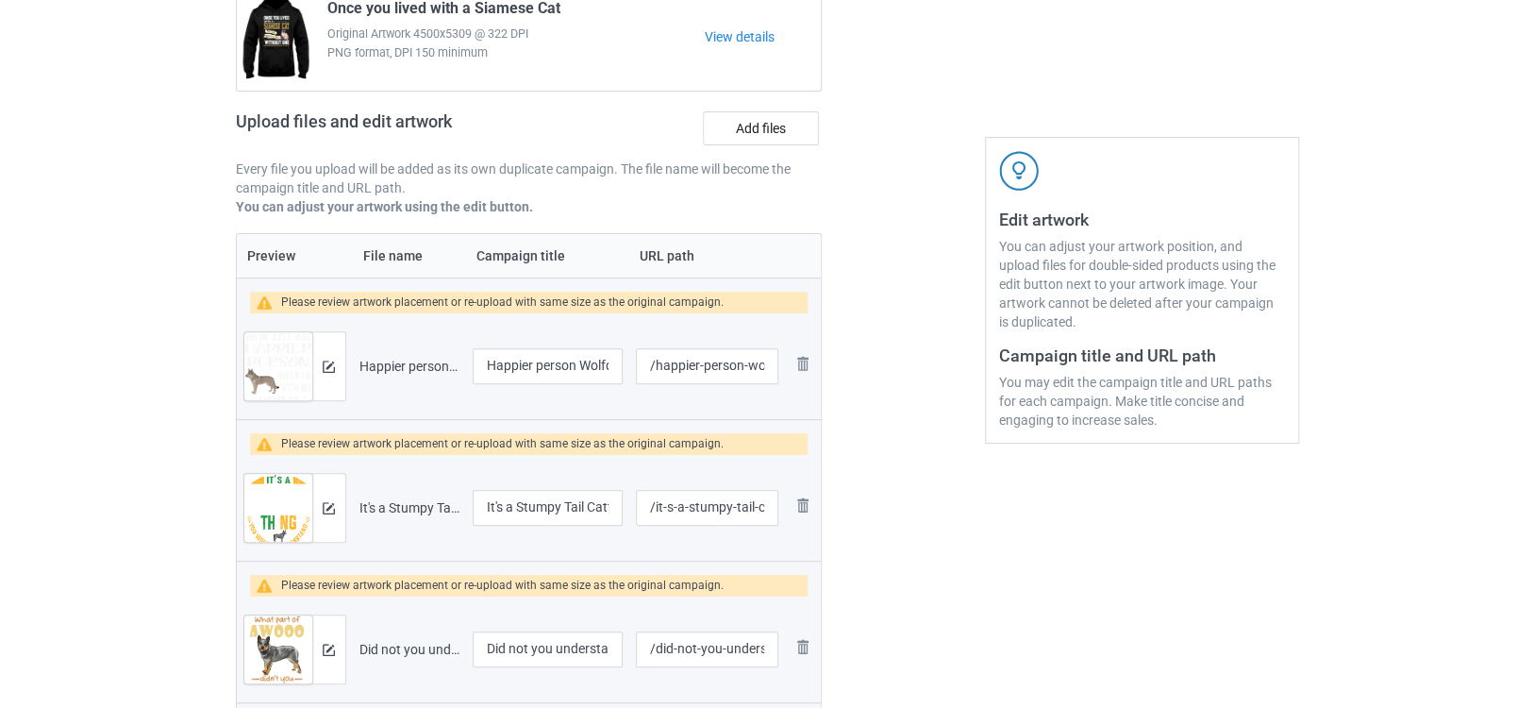
scroll to position [209, 0]
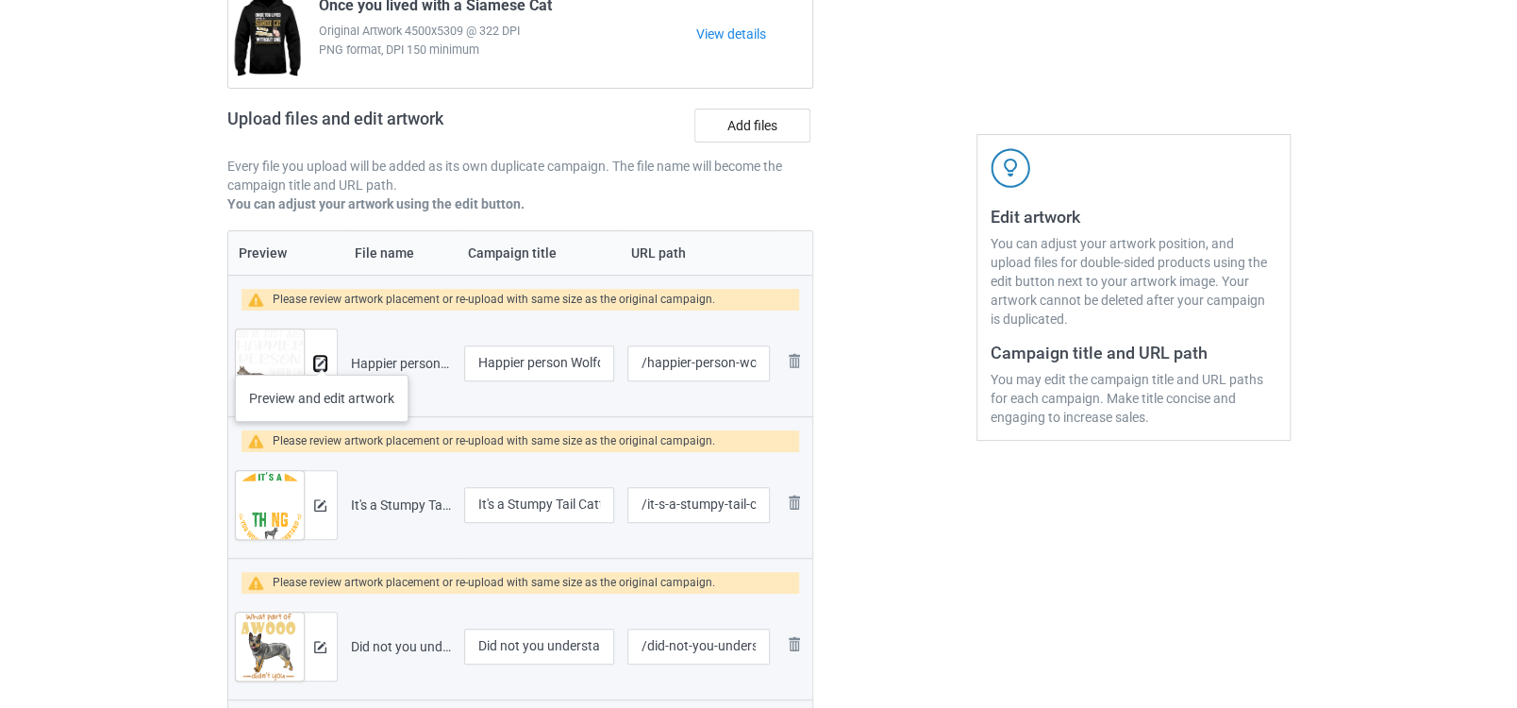
click at [318, 358] on img at bounding box center [320, 364] width 12 height 12
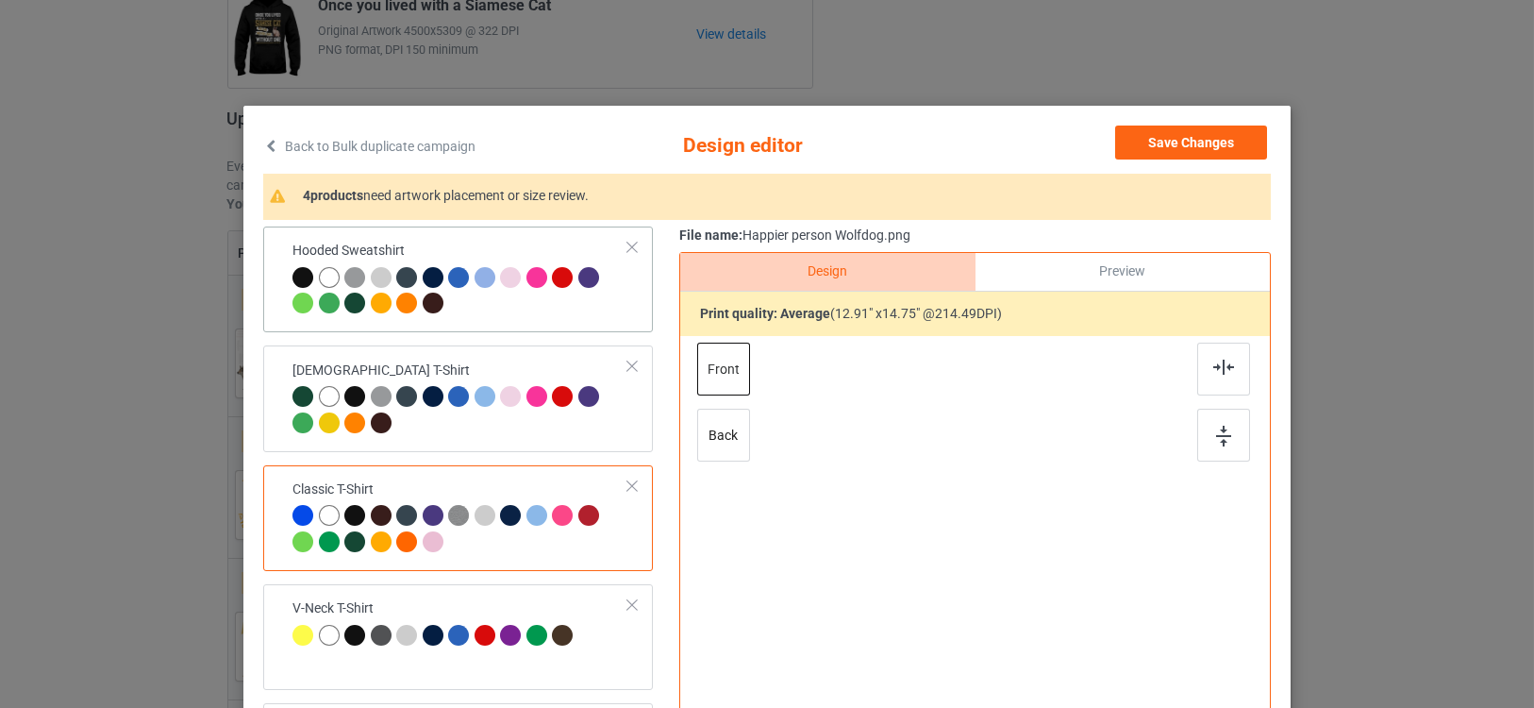
click at [513, 314] on div at bounding box center [460, 293] width 336 height 52
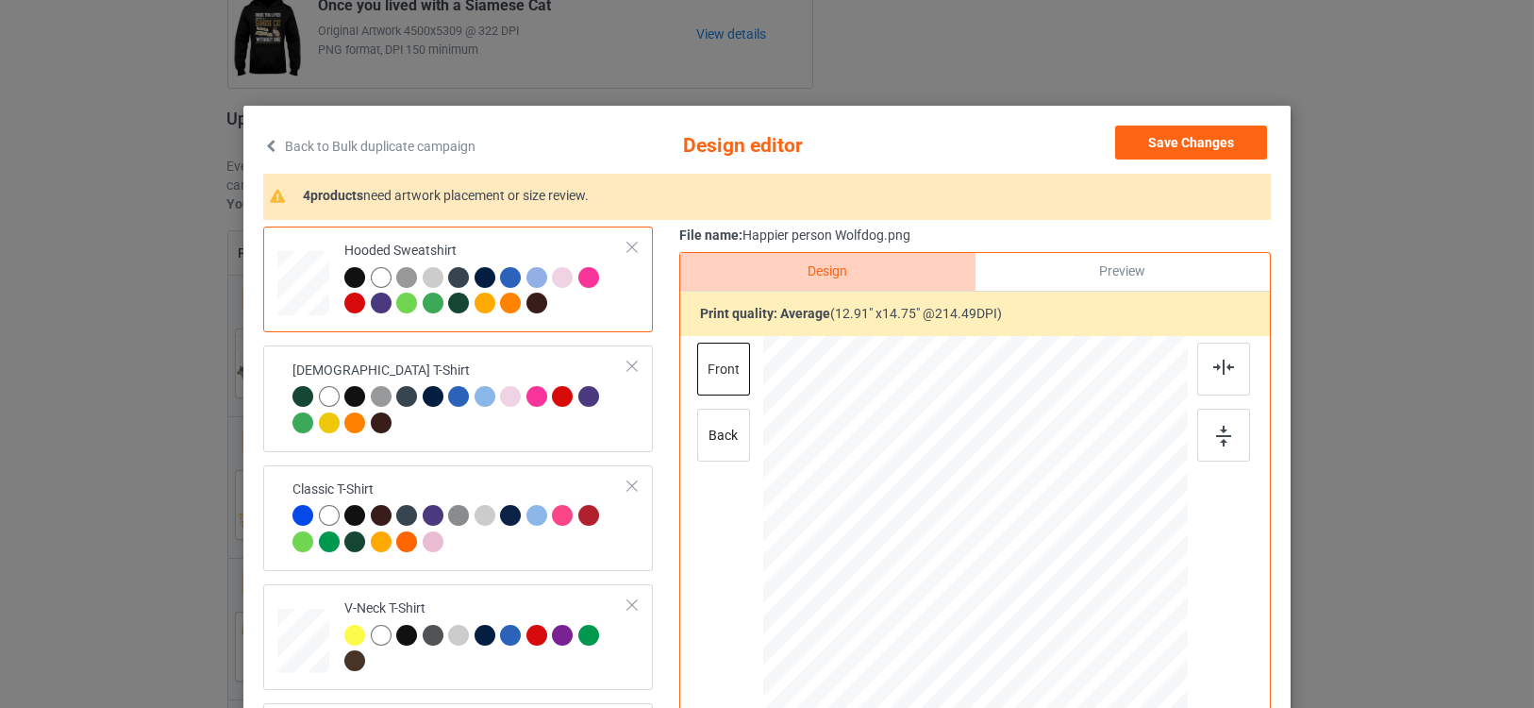
scroll to position [105, 0]
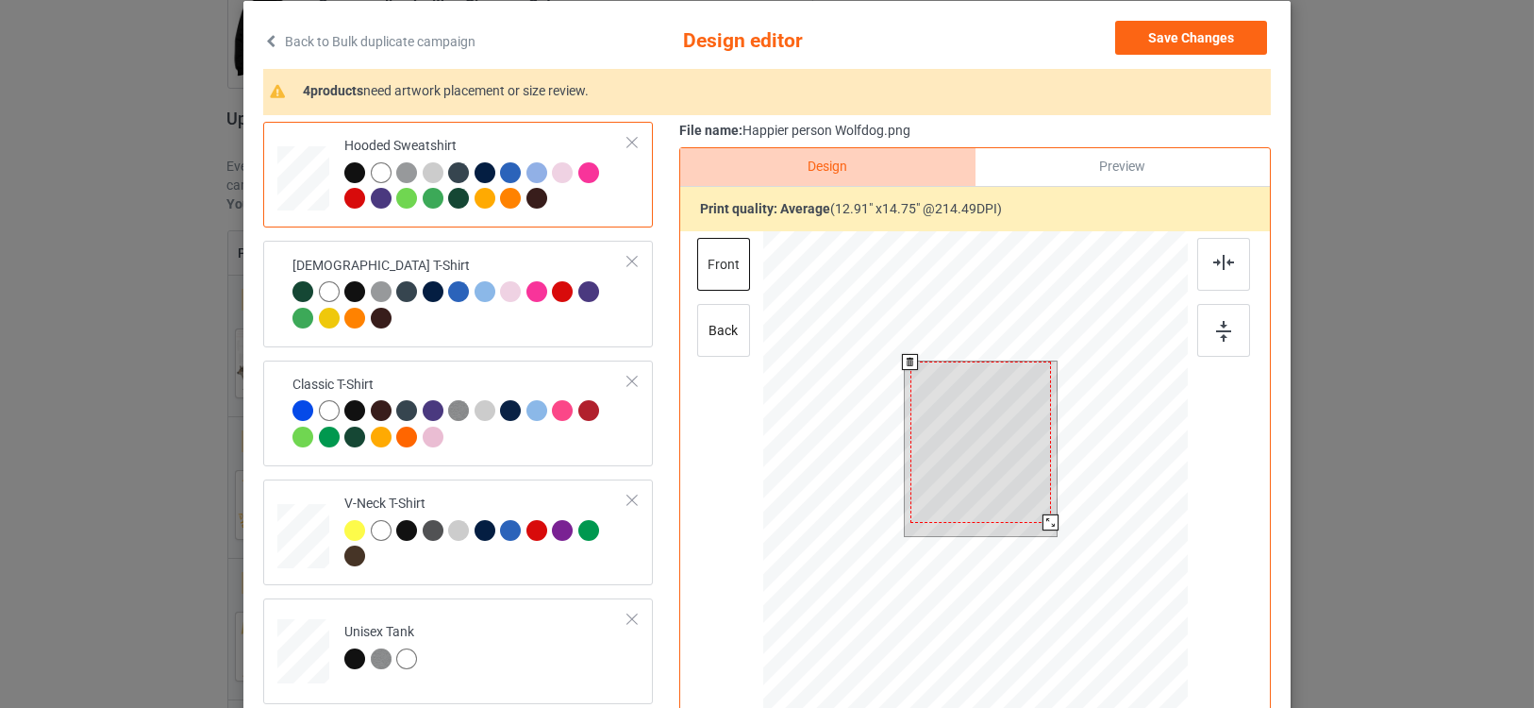
click at [993, 455] on div at bounding box center [980, 441] width 141 height 160
click at [1046, 530] on div at bounding box center [1054, 532] width 16 height 16
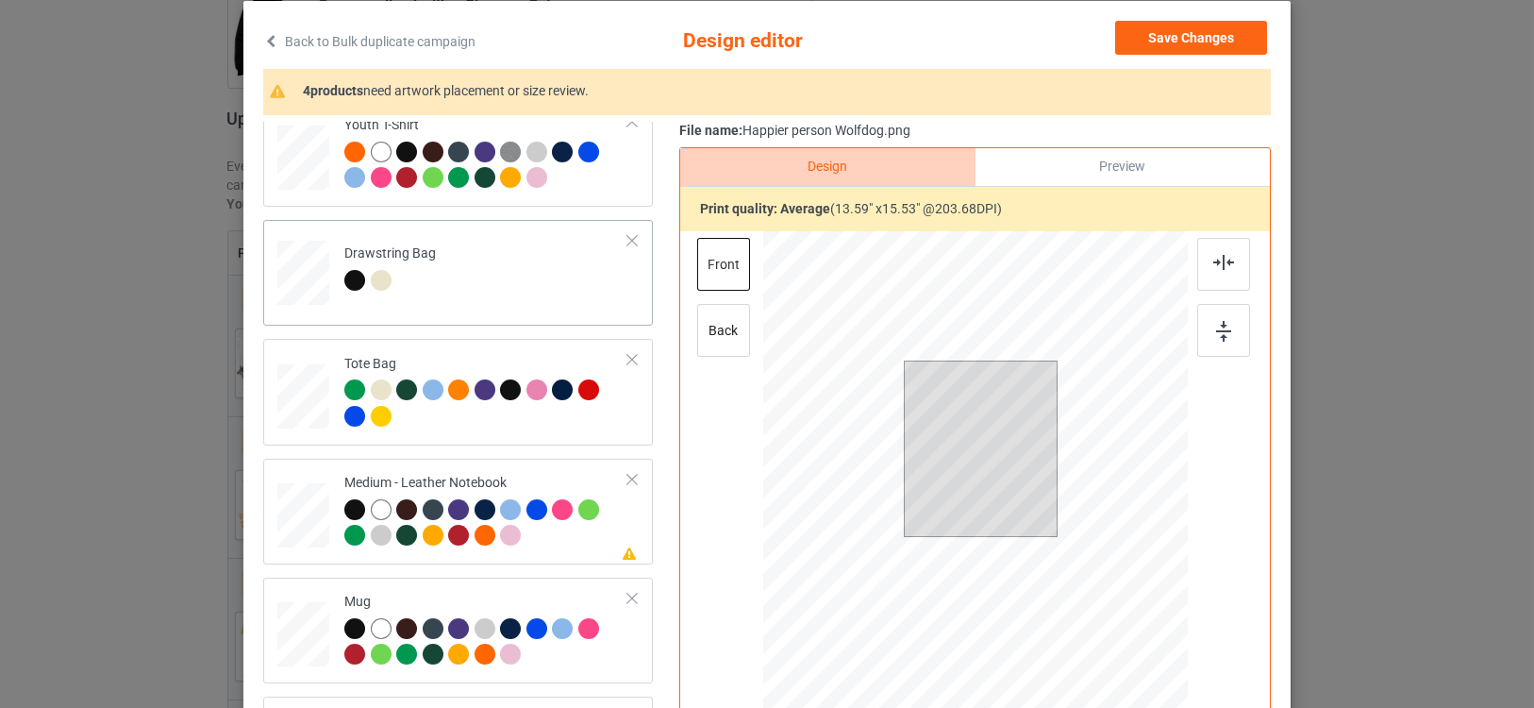
scroll to position [944, 0]
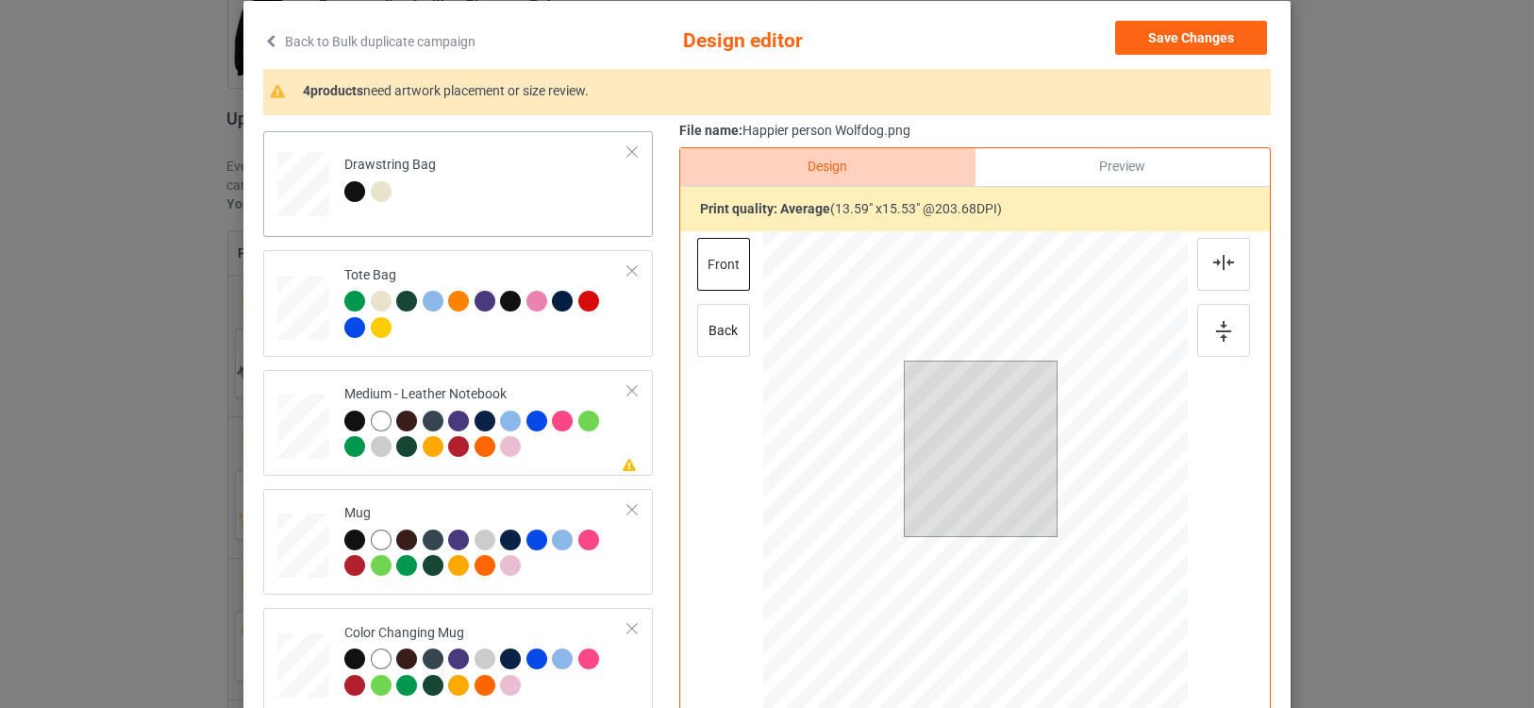
click at [540, 184] on td "Drawstring Bag" at bounding box center [486, 180] width 305 height 83
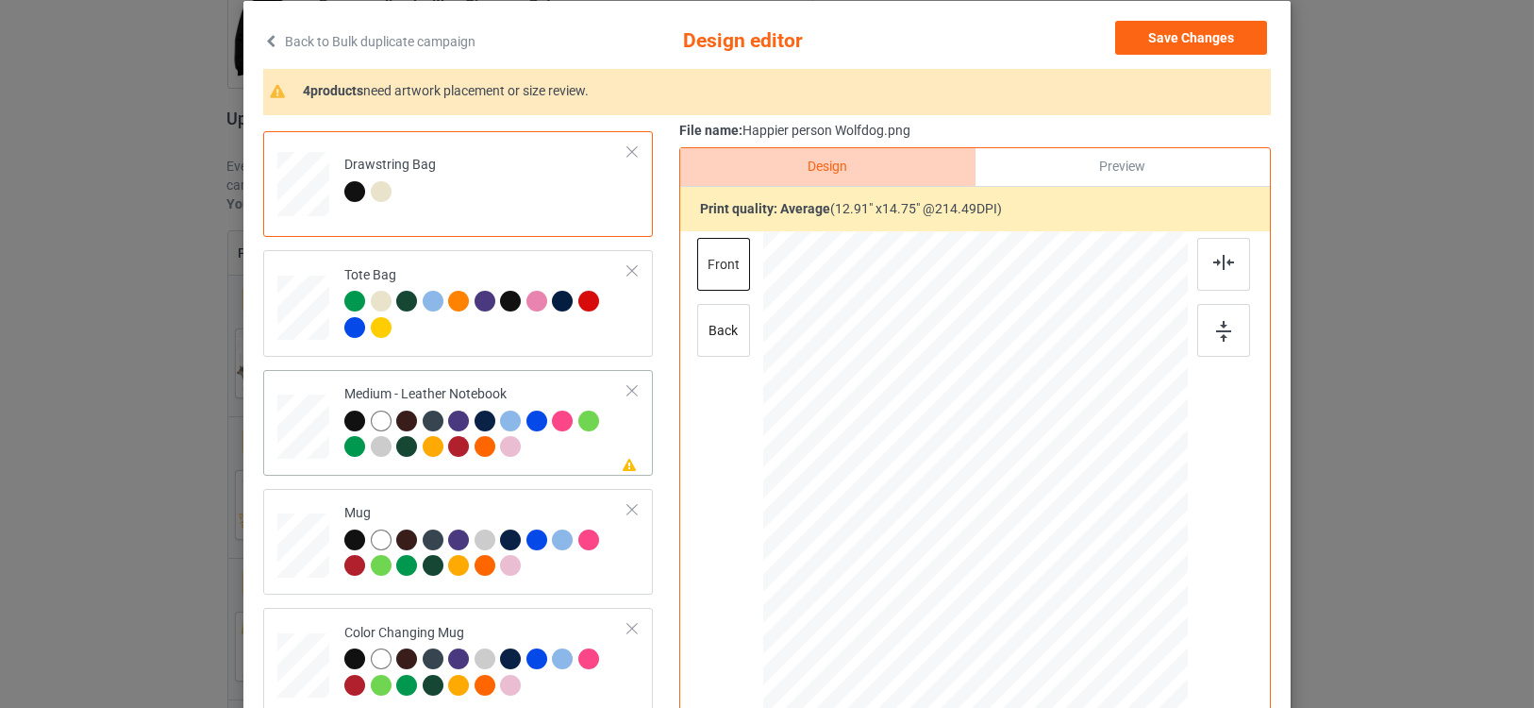
click at [571, 451] on div at bounding box center [486, 436] width 284 height 52
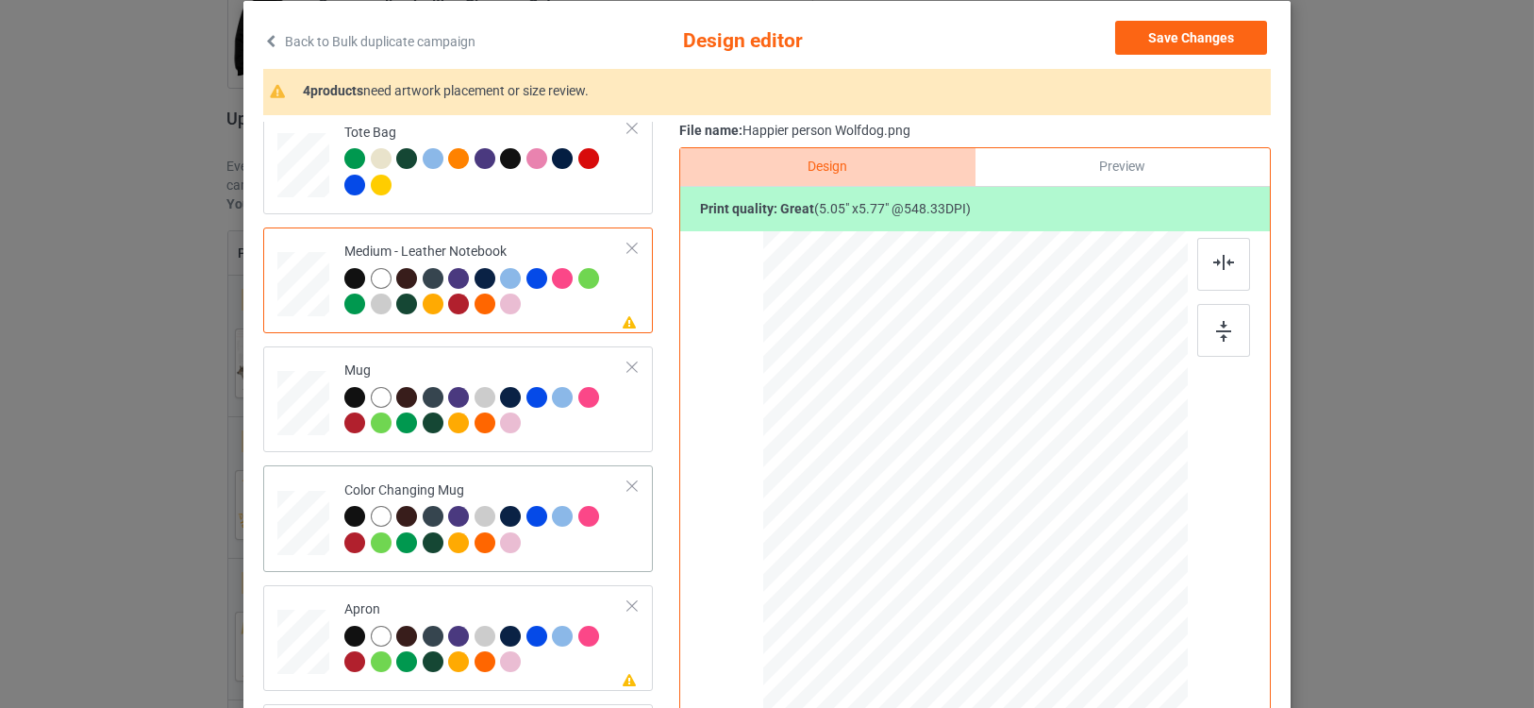
scroll to position [0, 0]
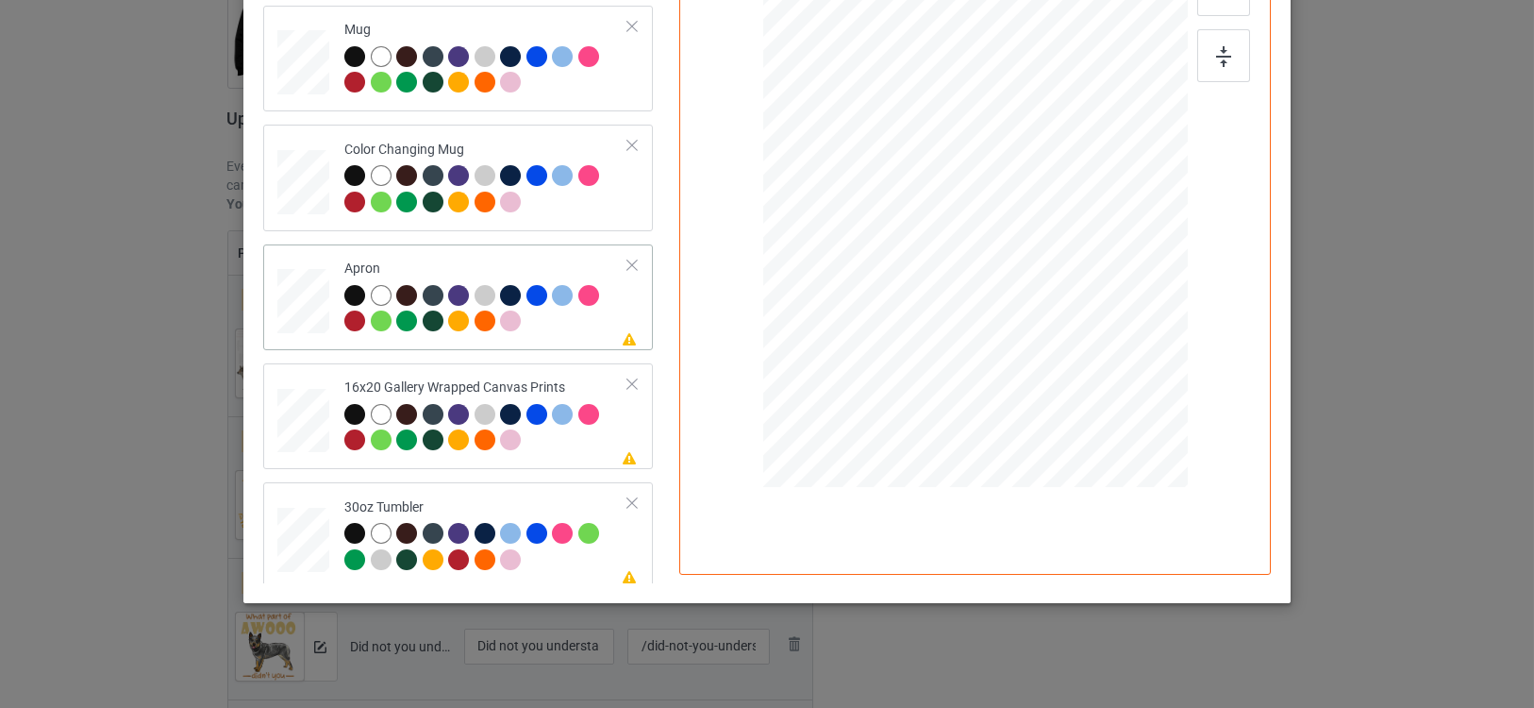
click at [582, 326] on div at bounding box center [486, 311] width 284 height 52
click at [576, 202] on div at bounding box center [486, 191] width 284 height 52
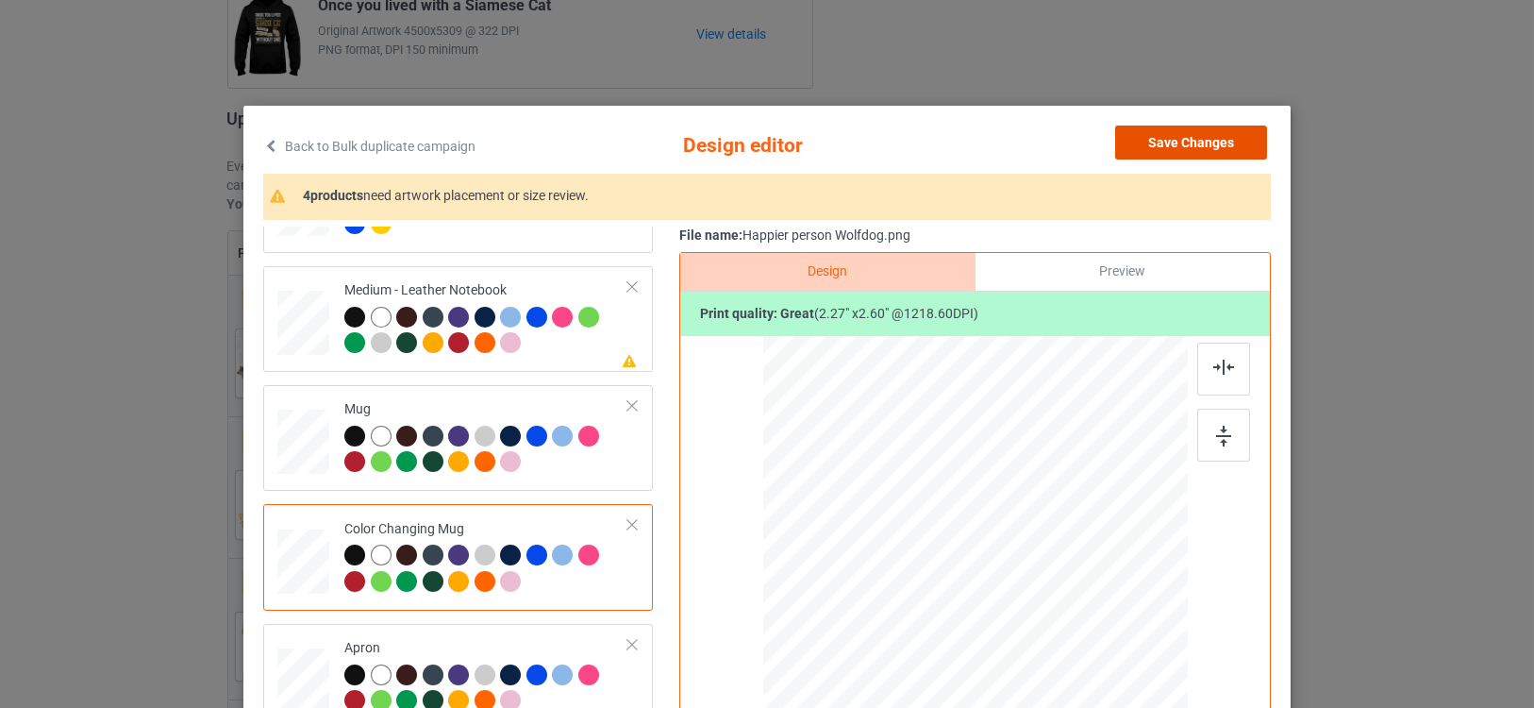
click at [1179, 135] on button "Save Changes" at bounding box center [1191, 142] width 152 height 34
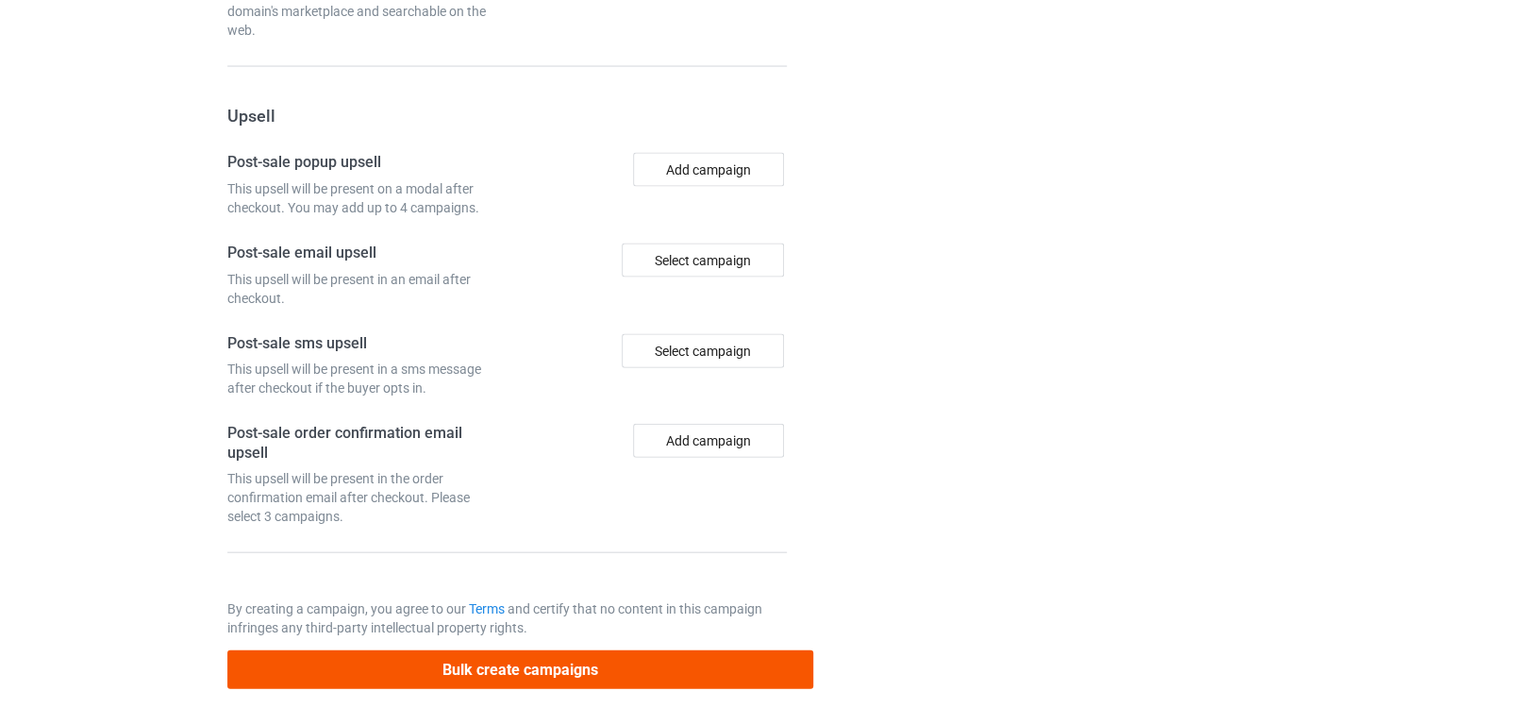
scroll to position [2137, 0]
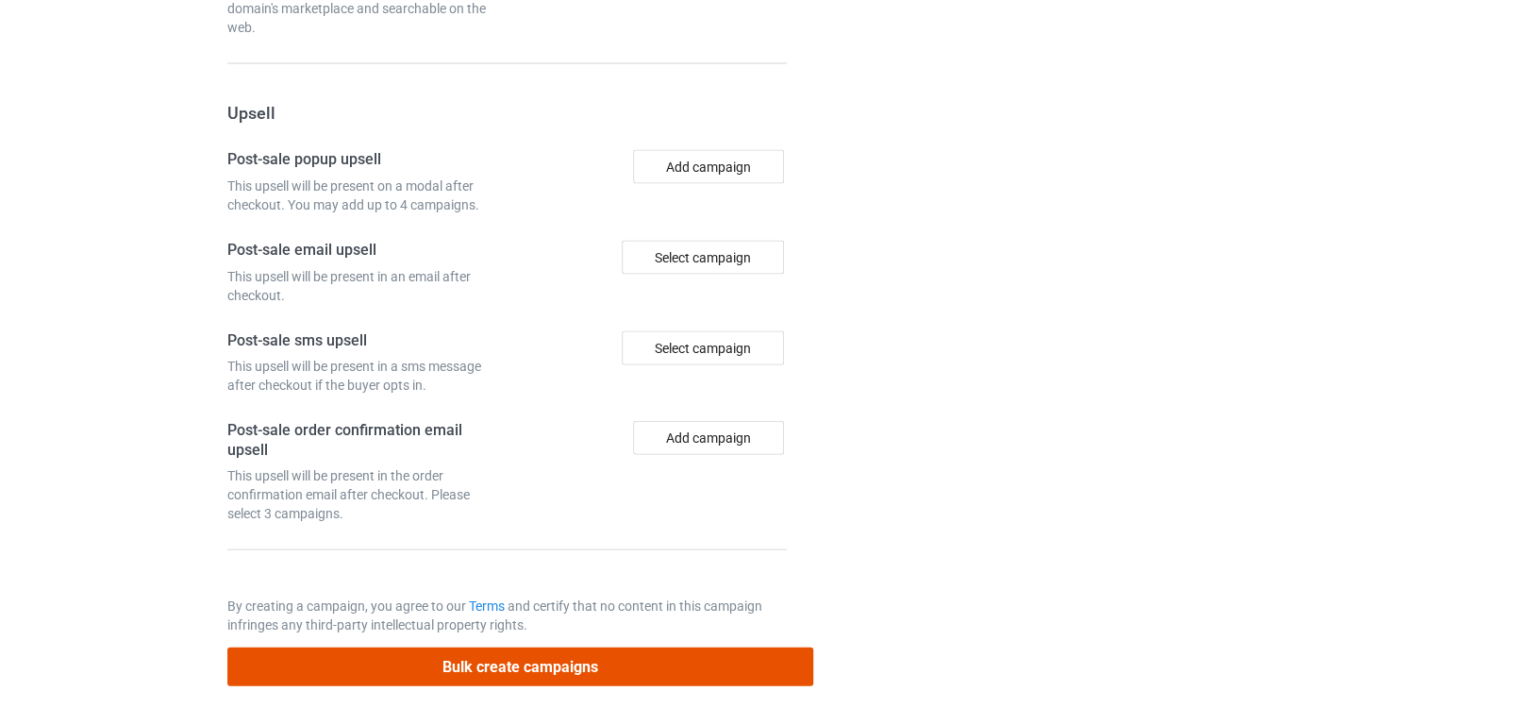
click at [406, 651] on button "Bulk create campaigns" at bounding box center [520, 666] width 587 height 39
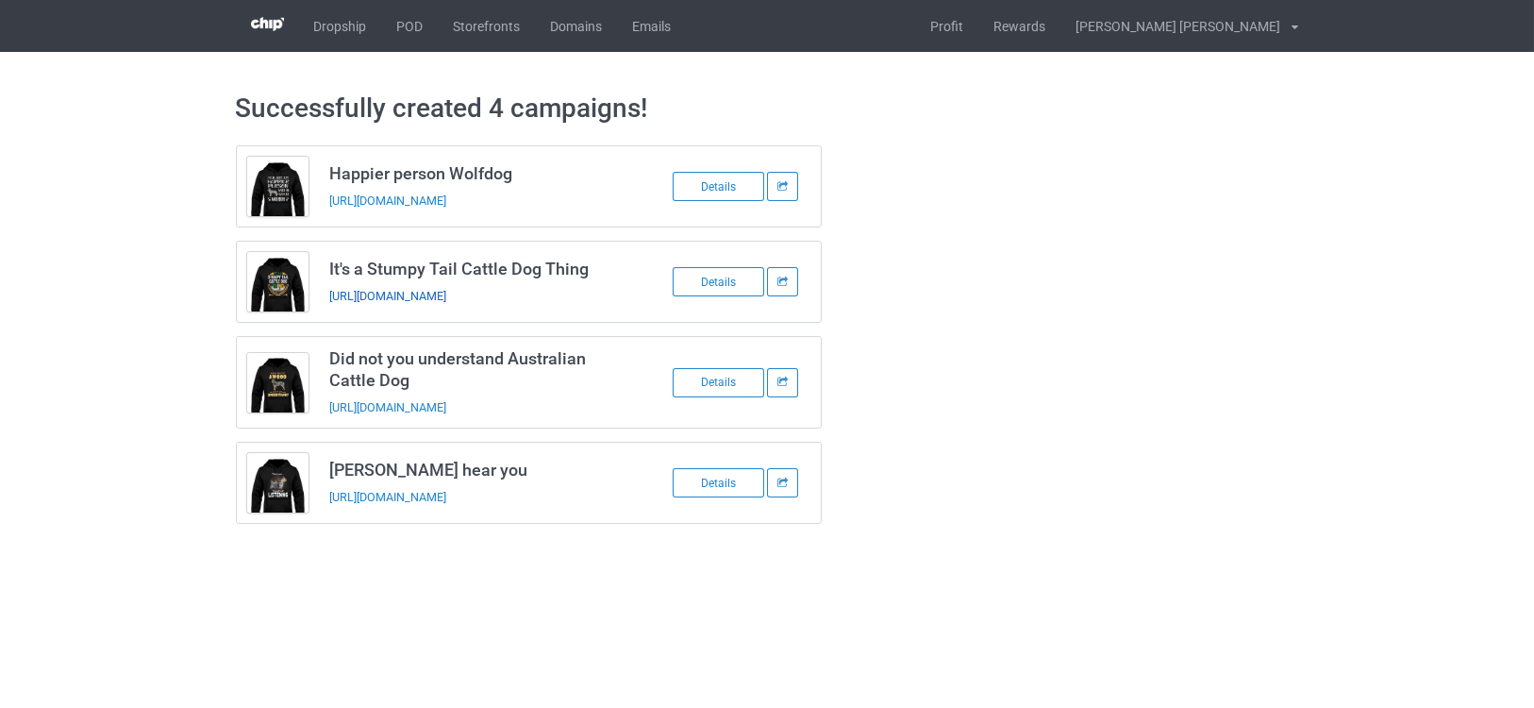
click at [446, 291] on link "https://www.teechip.com/it-s-a-stumpy-tail-cattle-dog-thing-new" at bounding box center [387, 296] width 117 height 14
click at [446, 400] on link "https://www.teechip.com/did-not-you-understand-australian-cattle-dog" at bounding box center [387, 407] width 117 height 14
click at [440, 193] on link "https://www.teechip.com/happier-person-wolfdog-1" at bounding box center [387, 200] width 117 height 14
click at [446, 493] on link "https://www.teechip.com/silky-terrier-hear-you-1" at bounding box center [387, 497] width 117 height 14
click at [408, 28] on link "POD" at bounding box center [410, 26] width 57 height 52
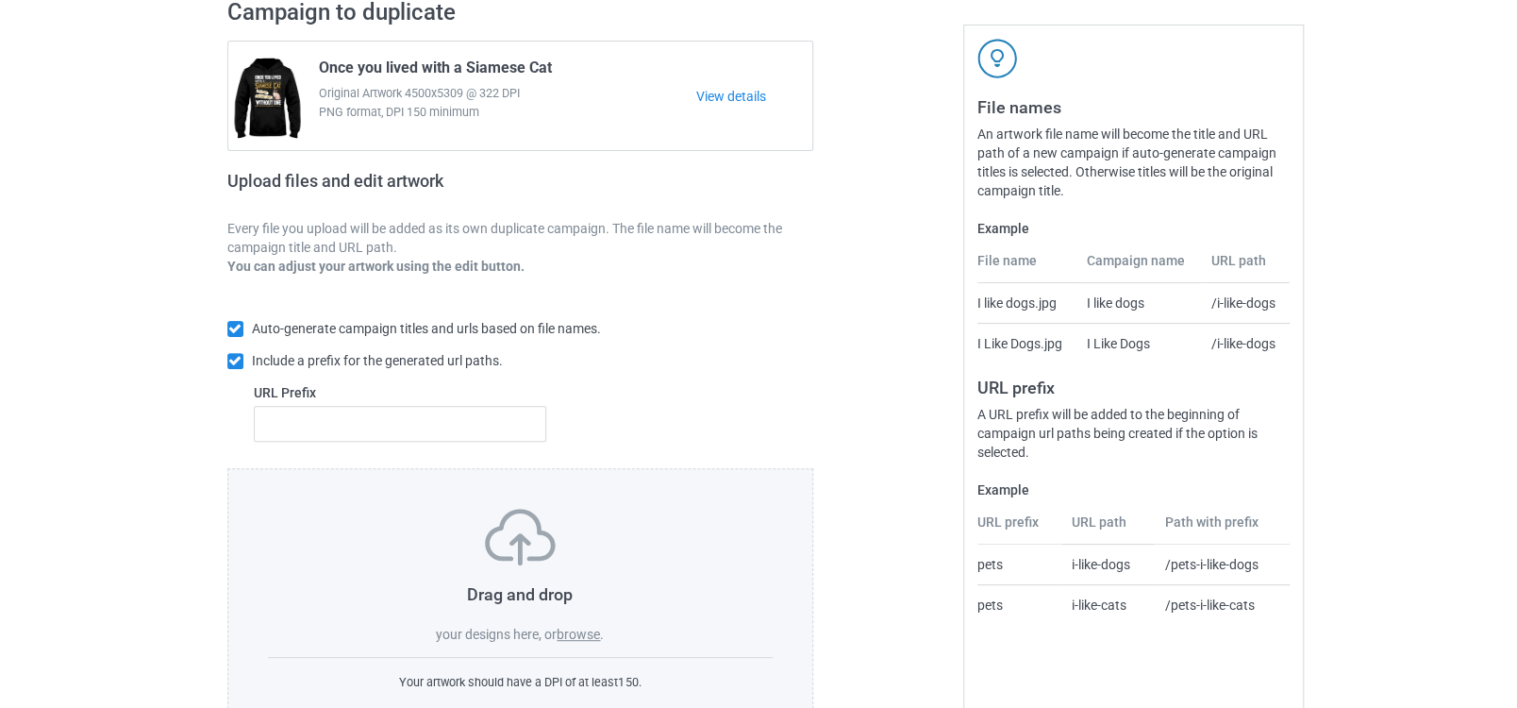
scroll to position [207, 0]
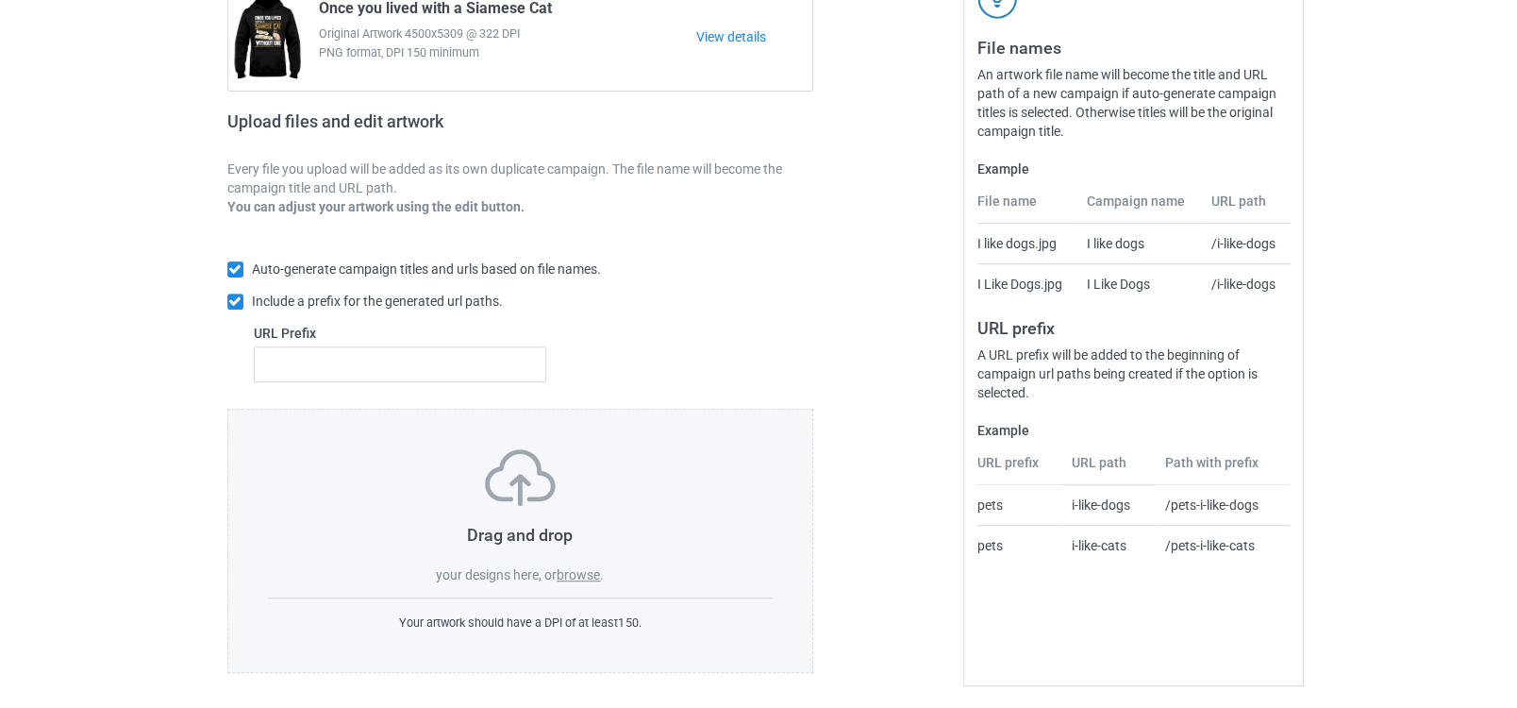
click at [604, 567] on span "." at bounding box center [602, 574] width 4 height 15
click at [598, 567] on label "browse" at bounding box center [578, 574] width 43 height 15
click at [0, 0] on input "browse" at bounding box center [0, 0] width 0 height 0
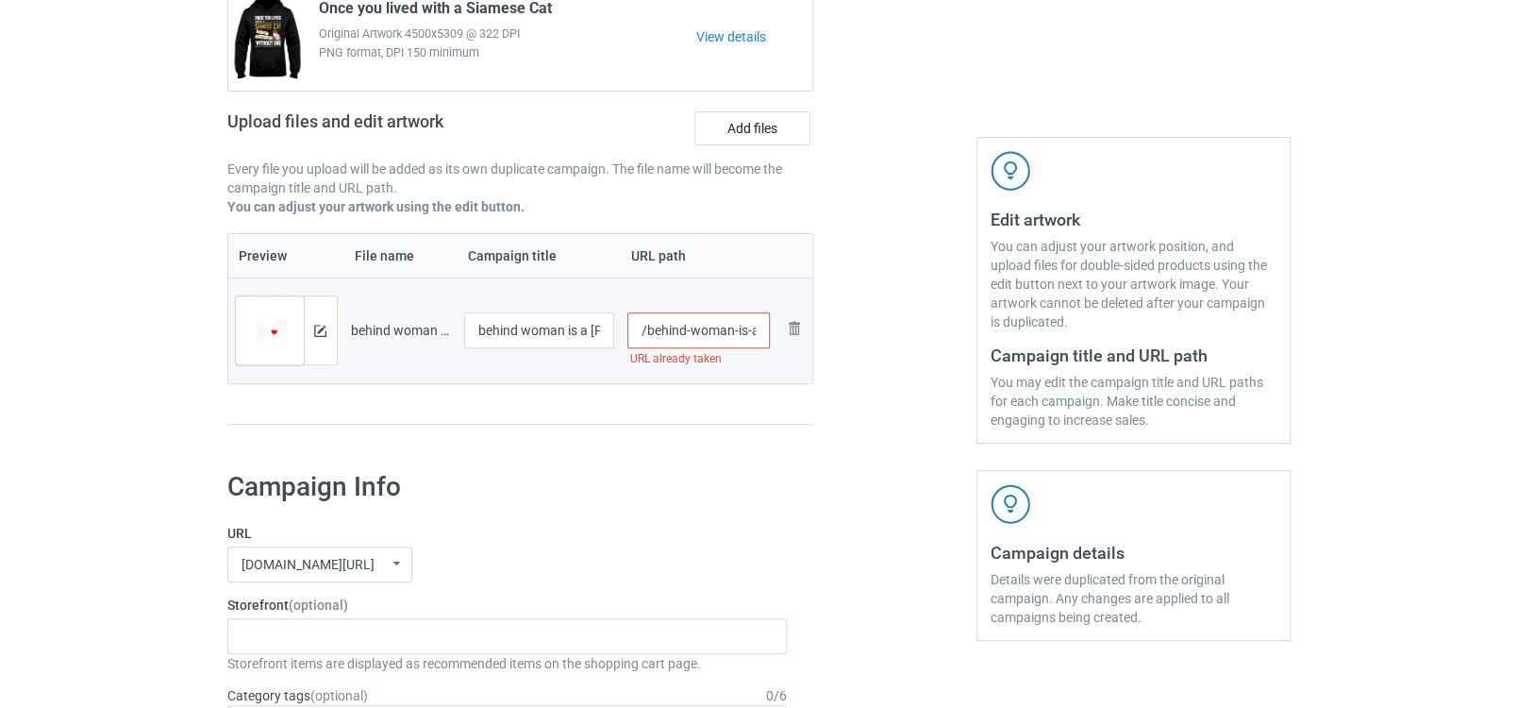
click at [681, 327] on input "/behind-woman-is-a-shih-poo" at bounding box center [698, 330] width 142 height 36
type input "/behind-woman-is-a-shih-poo-dog"
click at [726, 435] on div "Campaign to duplicate Once you lived with a Siamese Cat Original Artwork 4500x5…" at bounding box center [520, 190] width 613 height 531
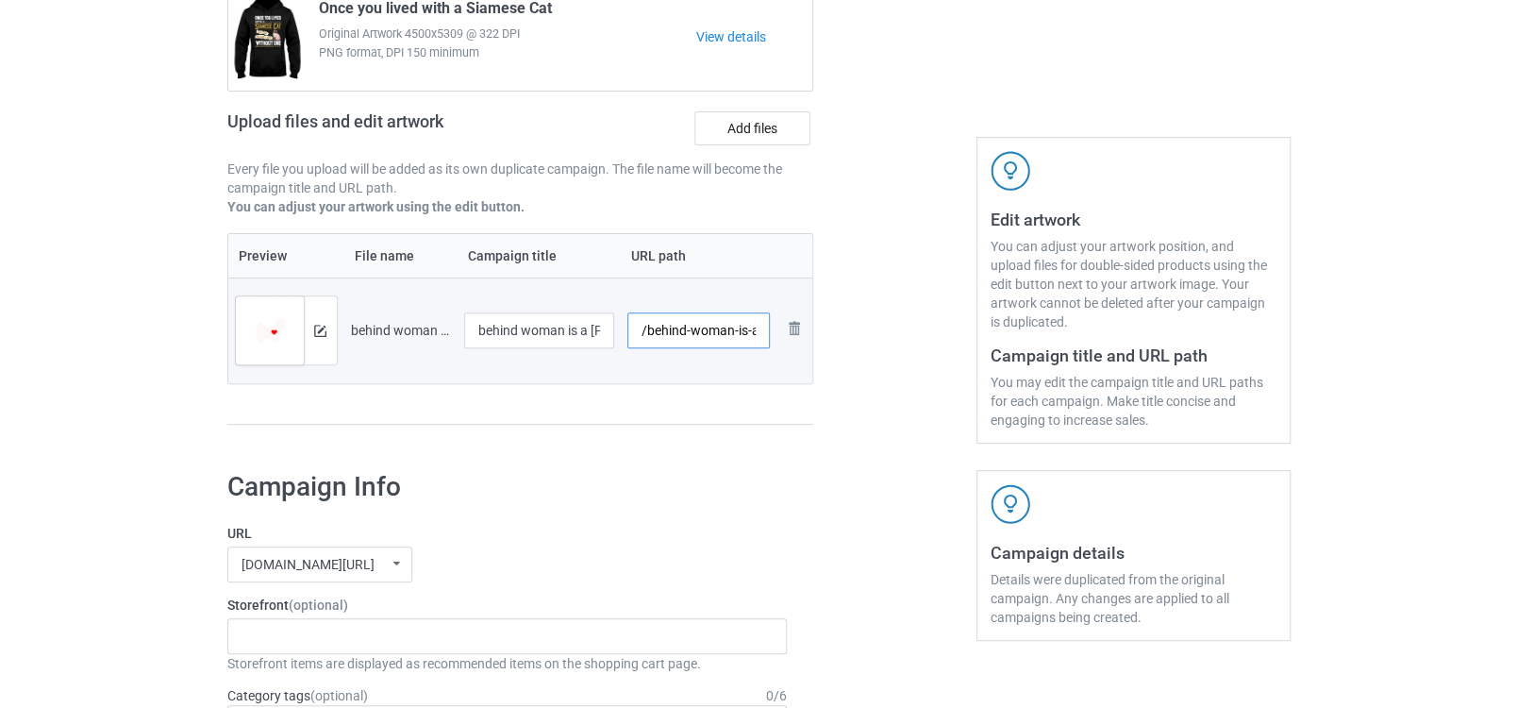
click at [660, 322] on input "/behind-woman-is-a-shih-poo-dog" at bounding box center [698, 330] width 142 height 36
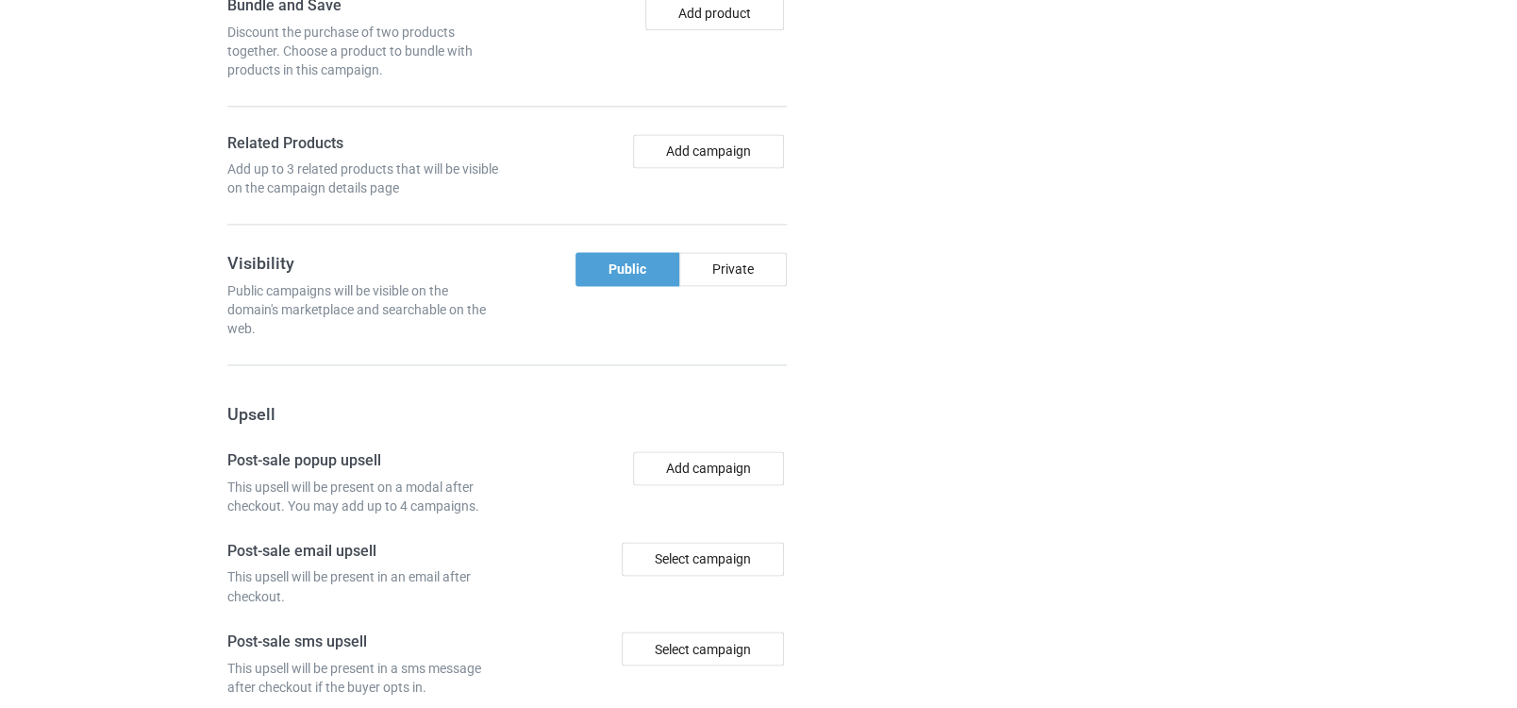
scroll to position [1696, 0]
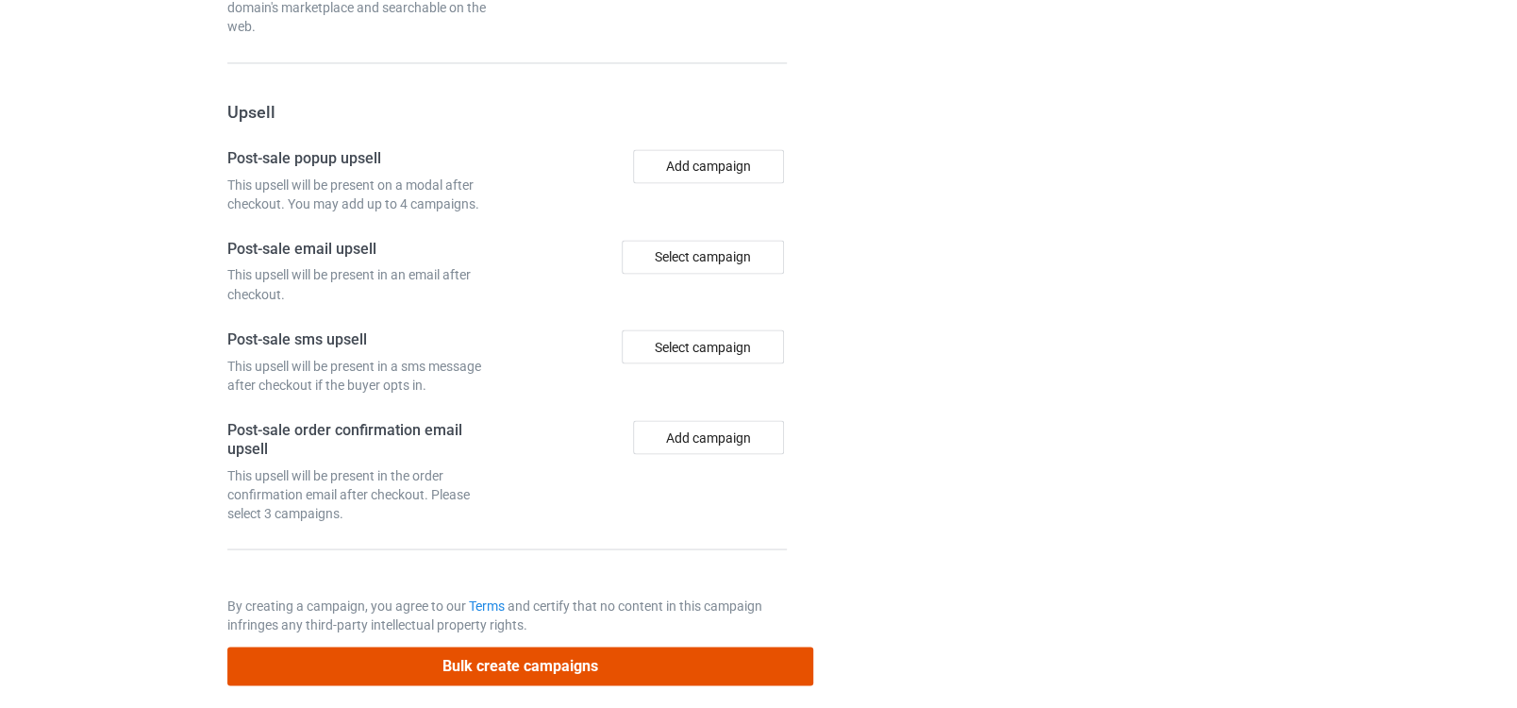
click at [548, 653] on button "Bulk create campaigns" at bounding box center [520, 665] width 587 height 39
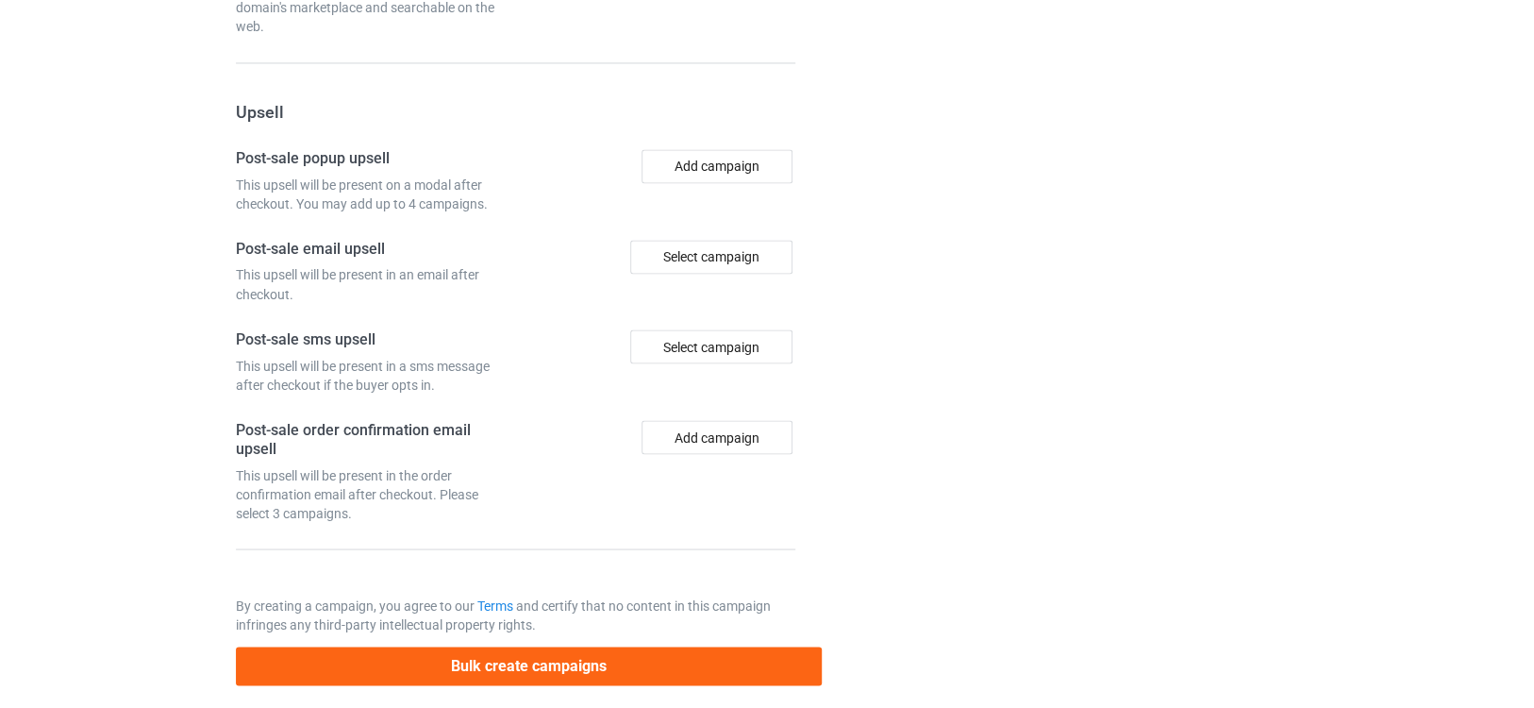
scroll to position [0, 0]
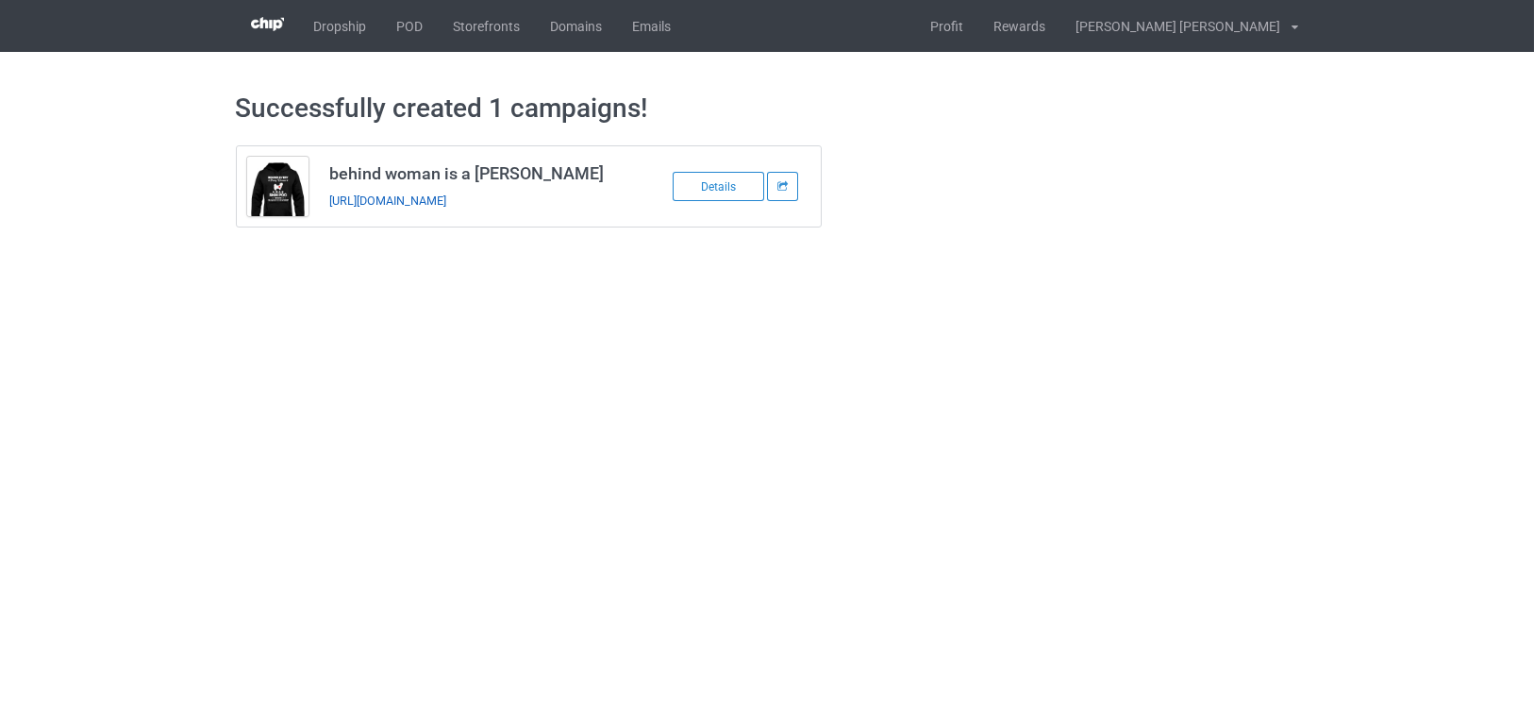
click at [446, 202] on link "https://www.teechip.com/behind-woman-is-a-shih-poo-dog" at bounding box center [387, 200] width 117 height 14
click at [406, 25] on link "POD" at bounding box center [410, 26] width 57 height 52
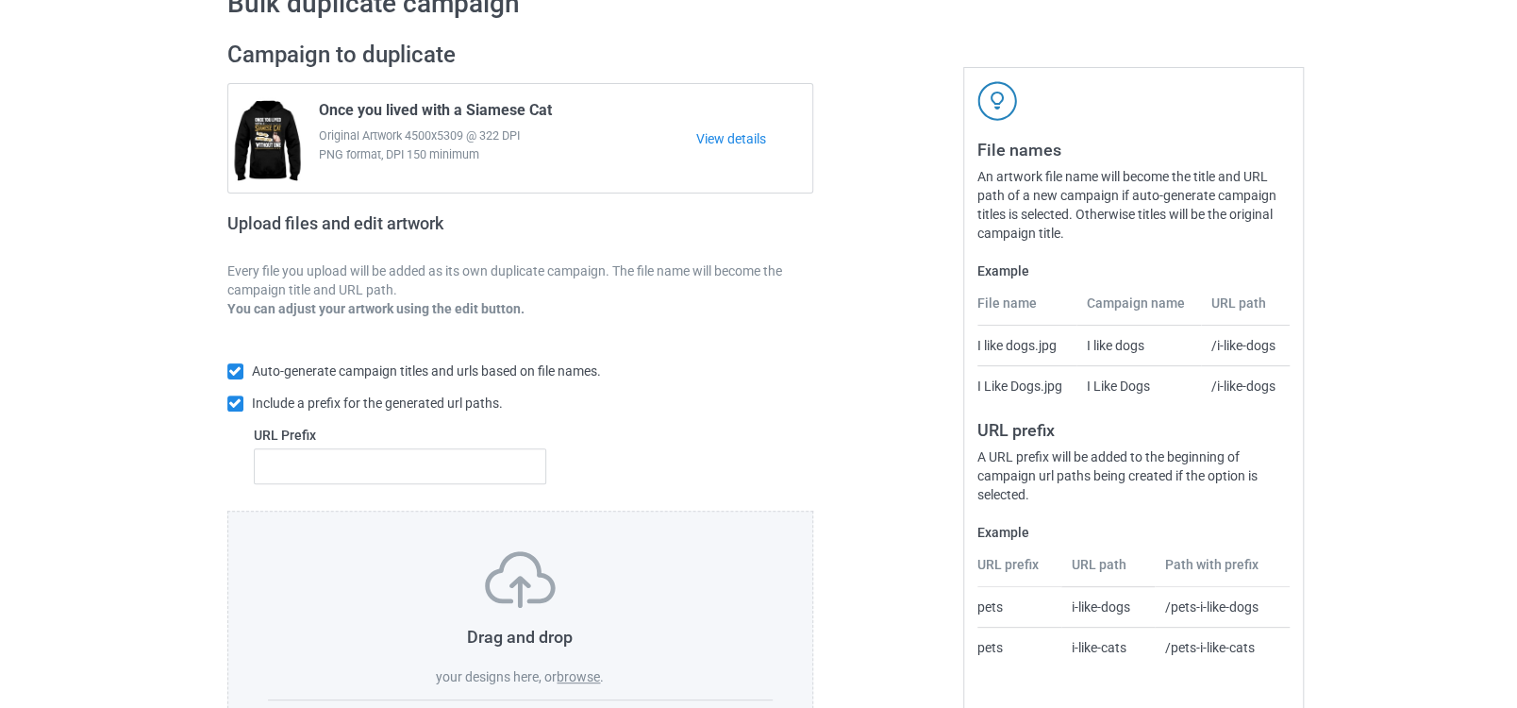
scroll to position [207, 0]
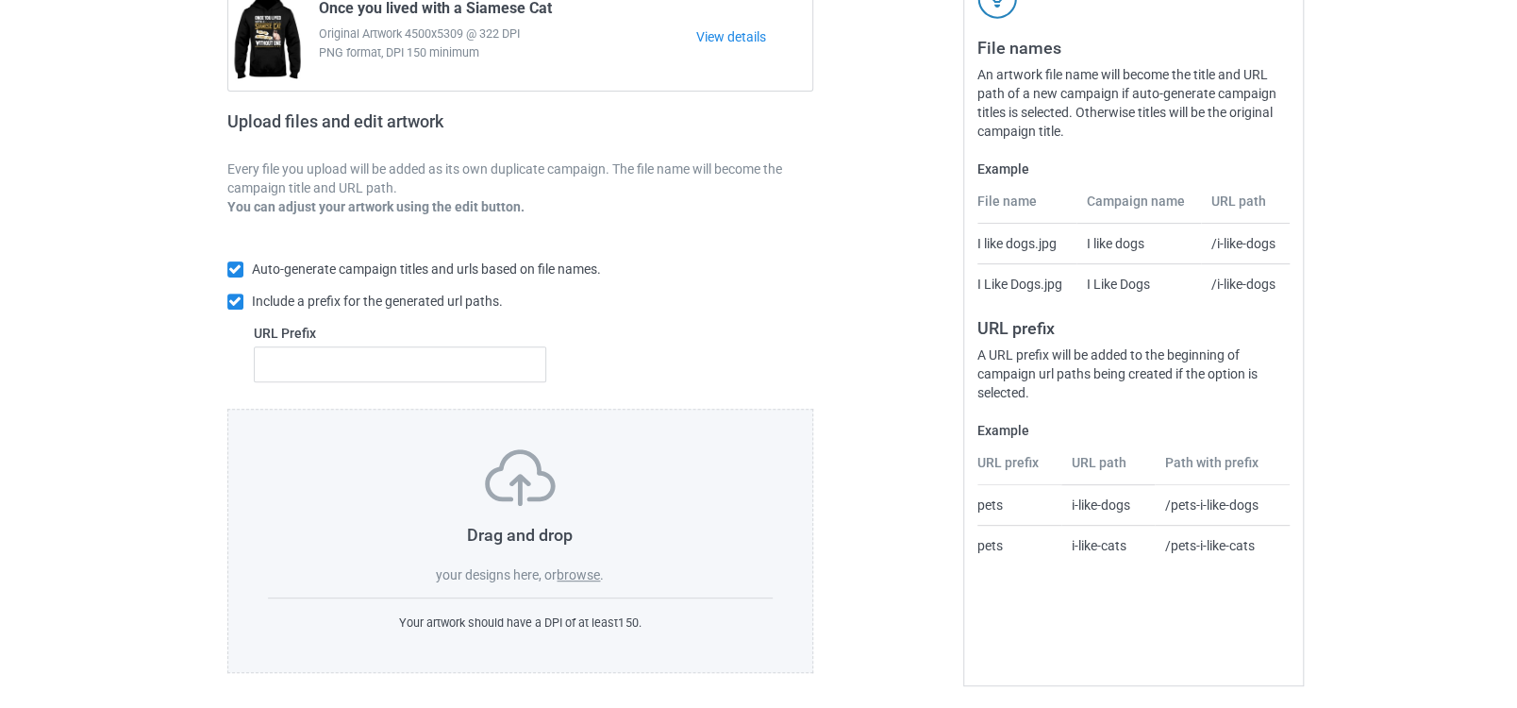
click at [567, 570] on label "browse" at bounding box center [578, 574] width 43 height 15
click at [0, 0] on input "browse" at bounding box center [0, 0] width 0 height 0
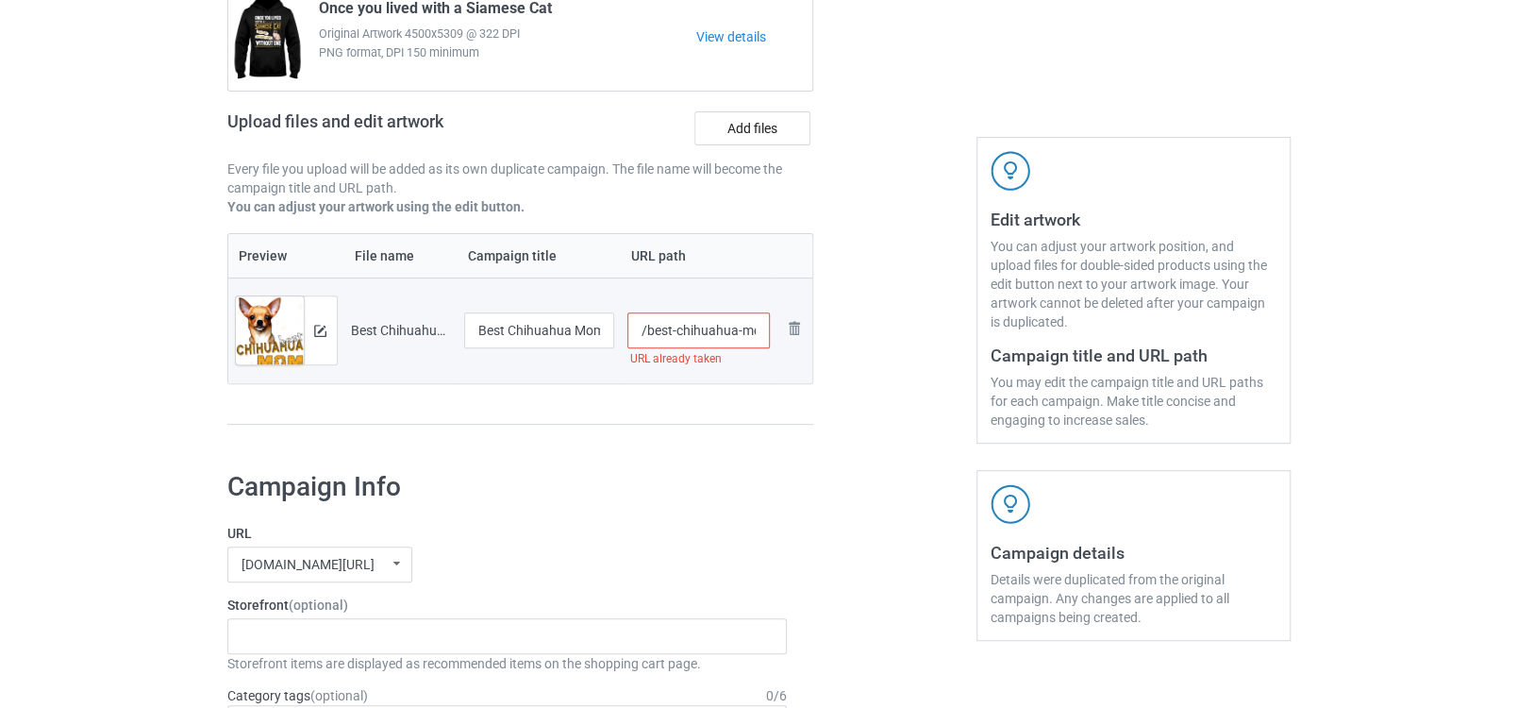
click at [697, 325] on input "/best-chihuahua-mom" at bounding box center [698, 330] width 142 height 36
click at [738, 328] on input "/best-chihuahua-mom" at bounding box center [698, 330] width 142 height 36
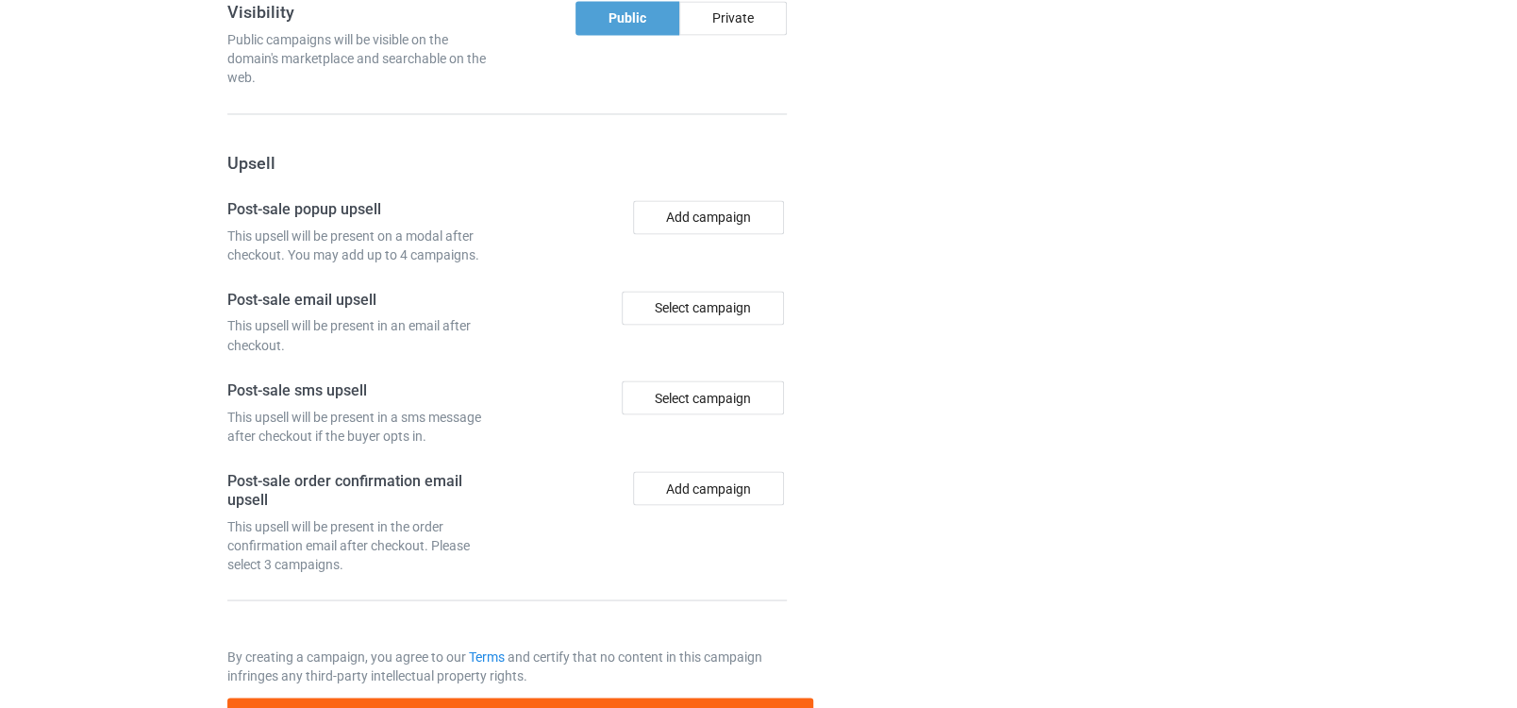
scroll to position [1696, 0]
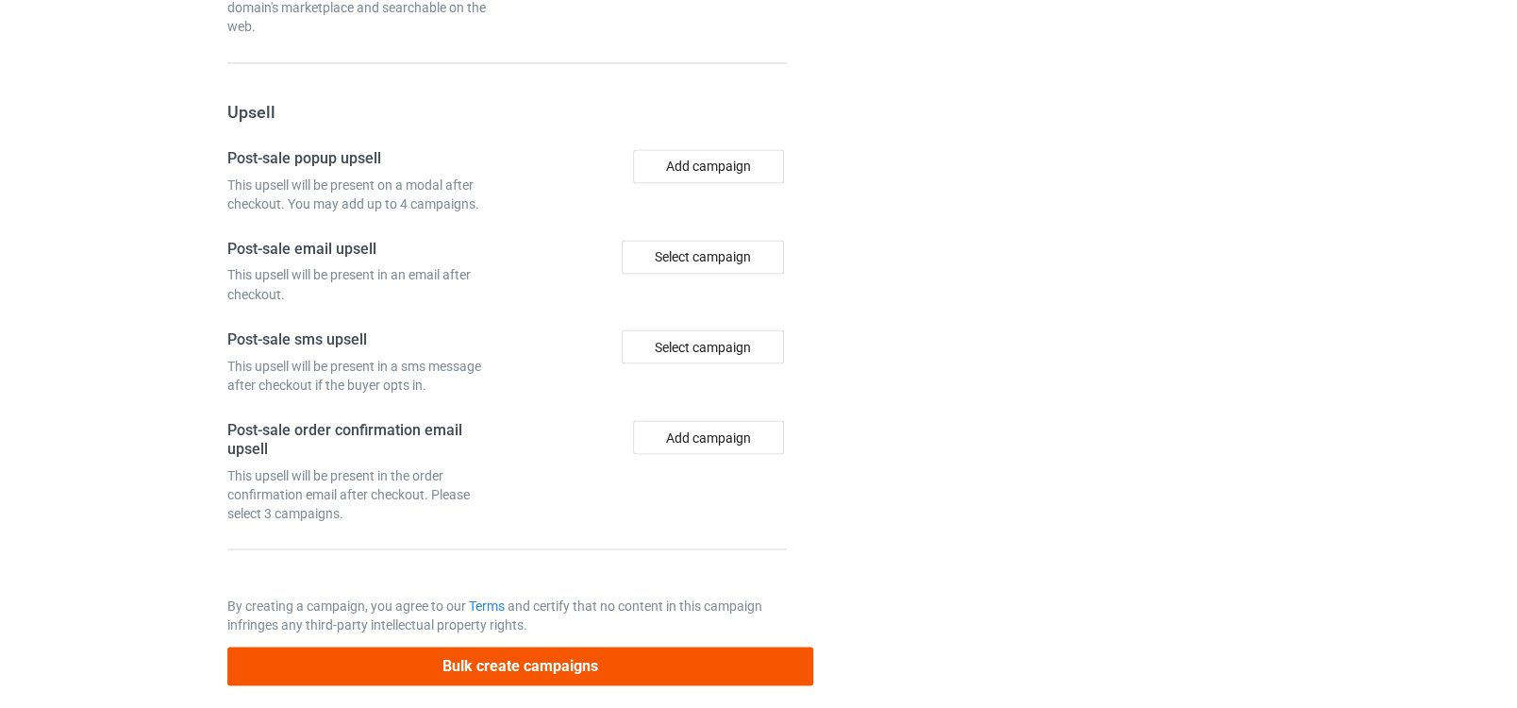
type input "/best-chihuahua-dog-mom"
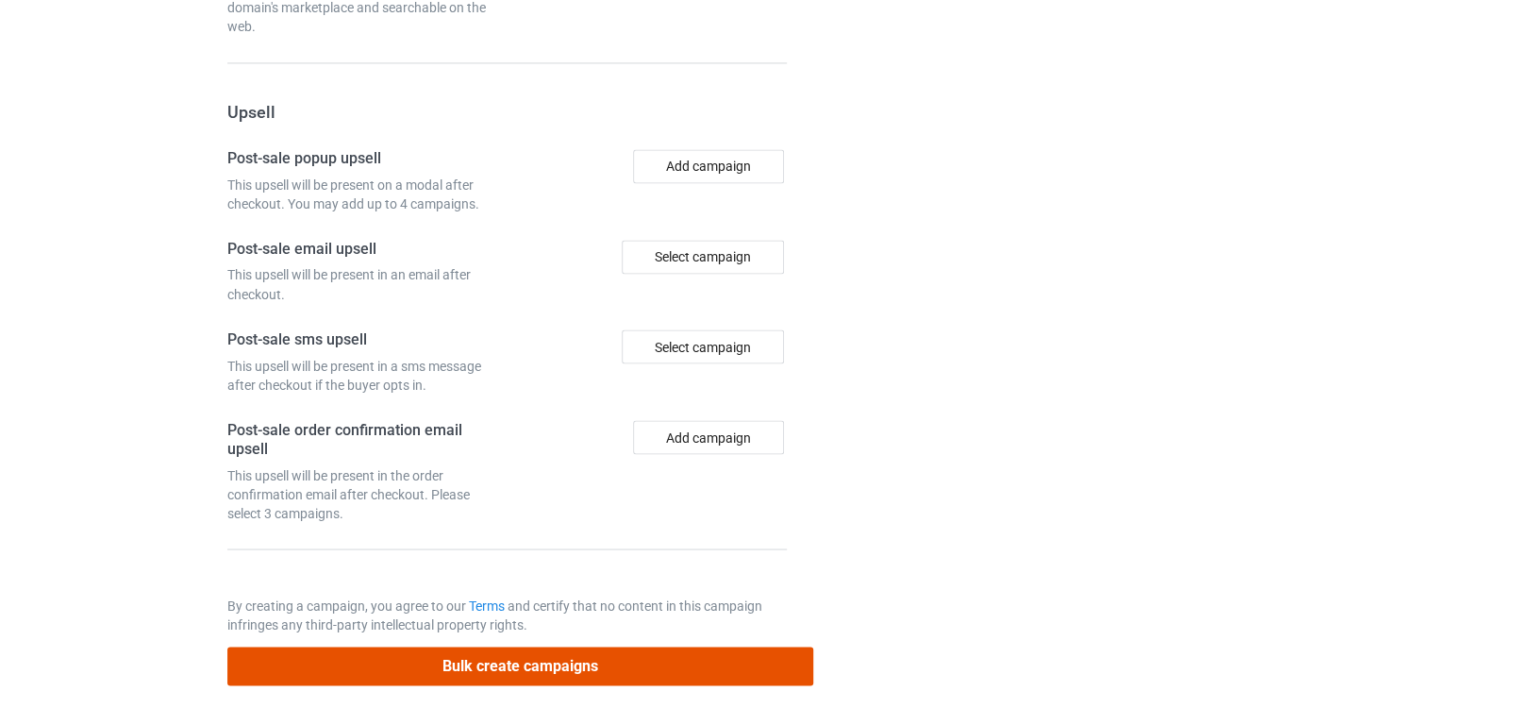
click at [492, 646] on button "Bulk create campaigns" at bounding box center [520, 665] width 587 height 39
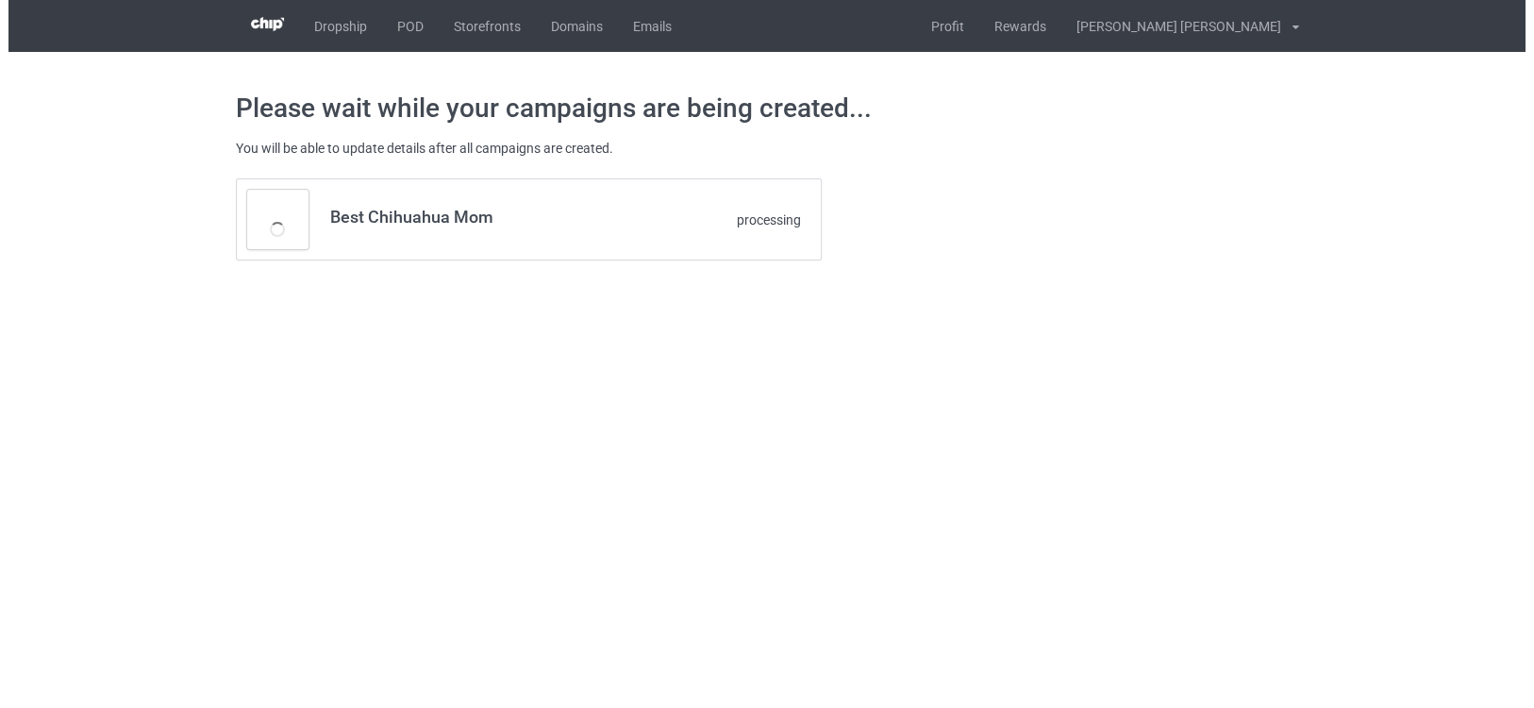
scroll to position [0, 0]
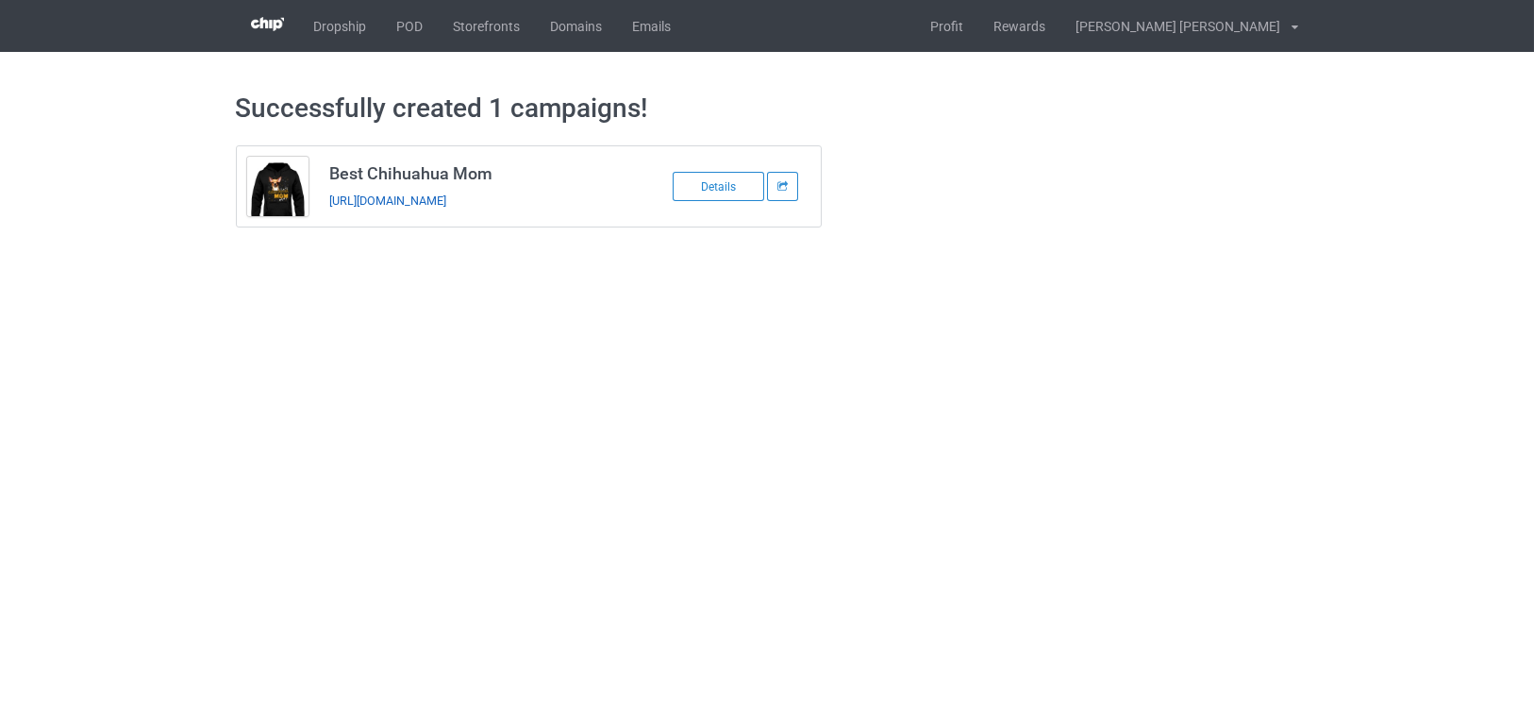
click at [446, 205] on link "[URL][DOMAIN_NAME]" at bounding box center [387, 200] width 117 height 14
click at [411, 23] on link "POD" at bounding box center [410, 26] width 57 height 52
